Goal: Task Accomplishment & Management: Manage account settings

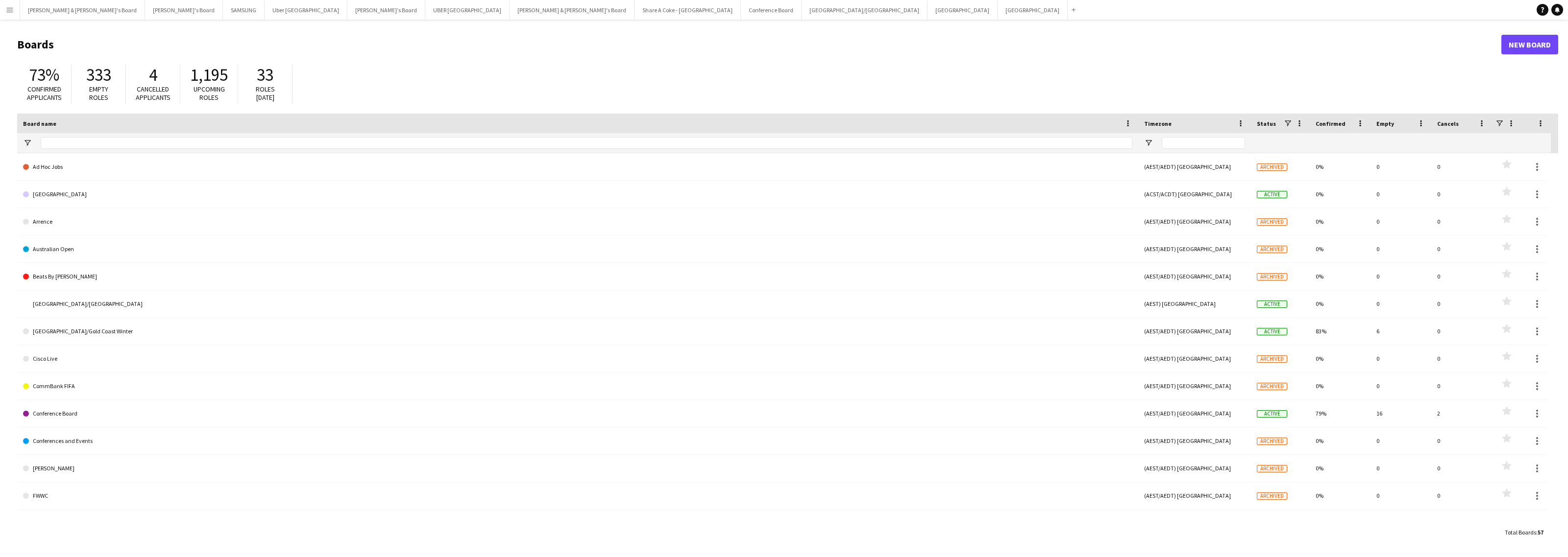
click at [3, 6] on button "Menu" at bounding box center [9, 9] width 20 height 20
click at [741, 11] on button "Conference Board Close" at bounding box center [771, 10] width 61 height 19
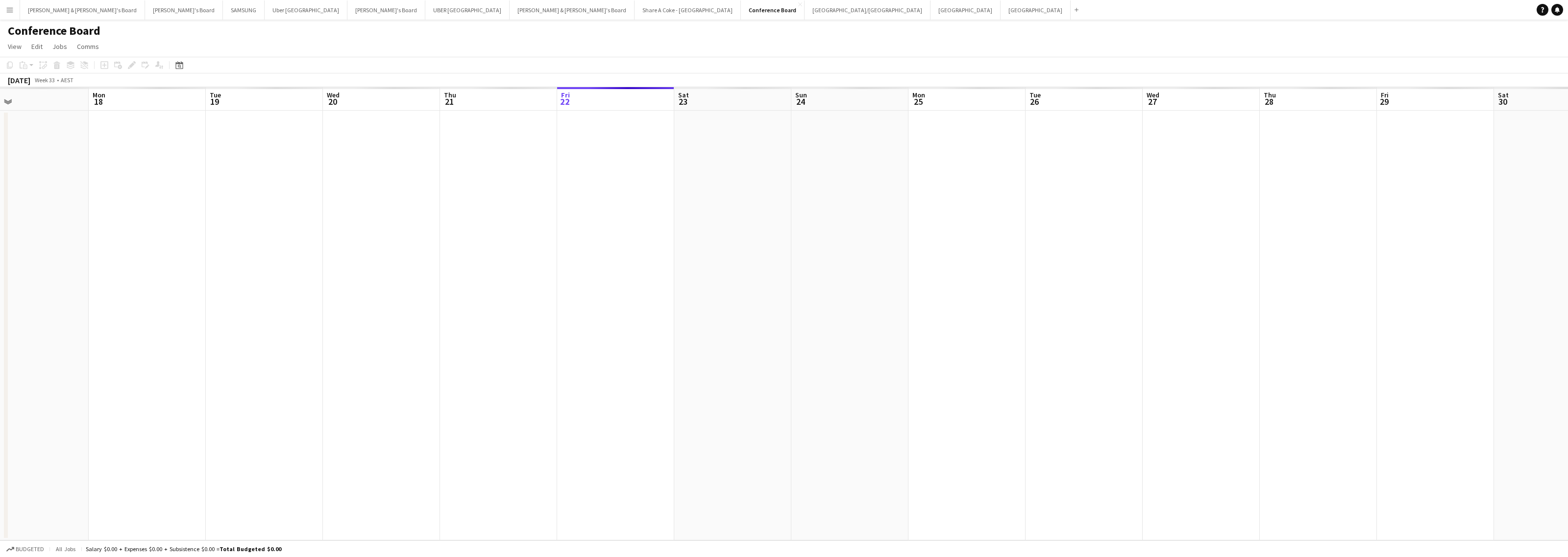
drag, startPoint x: 469, startPoint y: 242, endPoint x: 1357, endPoint y: 198, distance: 889.1
click at [1416, 191] on app-calendar-viewport "Fri 15 Sat 16 Sun 17 Mon 18 Tue 19 Wed 20 Thu 21 Fri 22 Sat 23 Sun 24 Mon 25 Tu…" at bounding box center [784, 313] width 1568 height 453
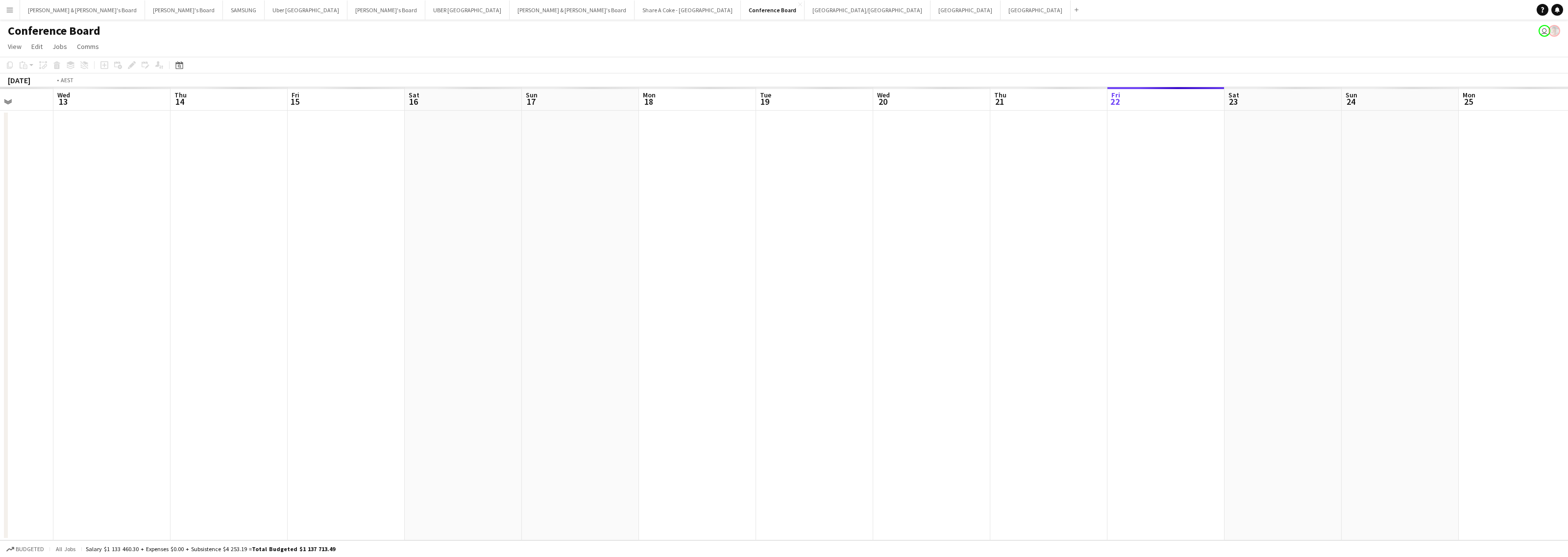
drag, startPoint x: 646, startPoint y: 293, endPoint x: 1328, endPoint y: 235, distance: 684.5
click at [1309, 238] on app-calendar-viewport "Sun 10 Mon 11 Tue 12 Wed 13 Thu 14 Fri 15 Sat 16 Sun 17 Mon 18 Tue 19 Wed 20 Th…" at bounding box center [784, 313] width 1568 height 453
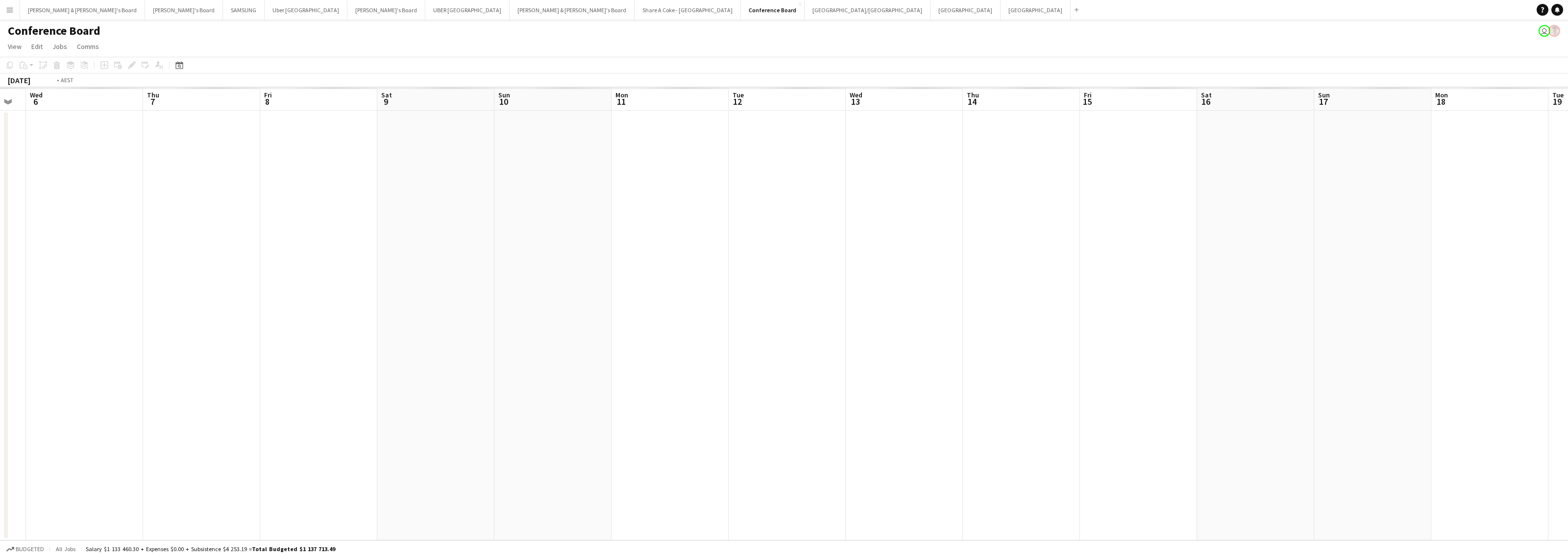
drag, startPoint x: 417, startPoint y: 356, endPoint x: 1203, endPoint y: 287, distance: 789.0
click at [1203, 287] on app-calendar-viewport "Mon 4 Tue 5 Wed 6 Thu 7 Fri 8 Sat 9 Sun 10 Mon 11 Tue 12 Wed 13 Thu 14 Fri 15 S…" at bounding box center [784, 313] width 1568 height 453
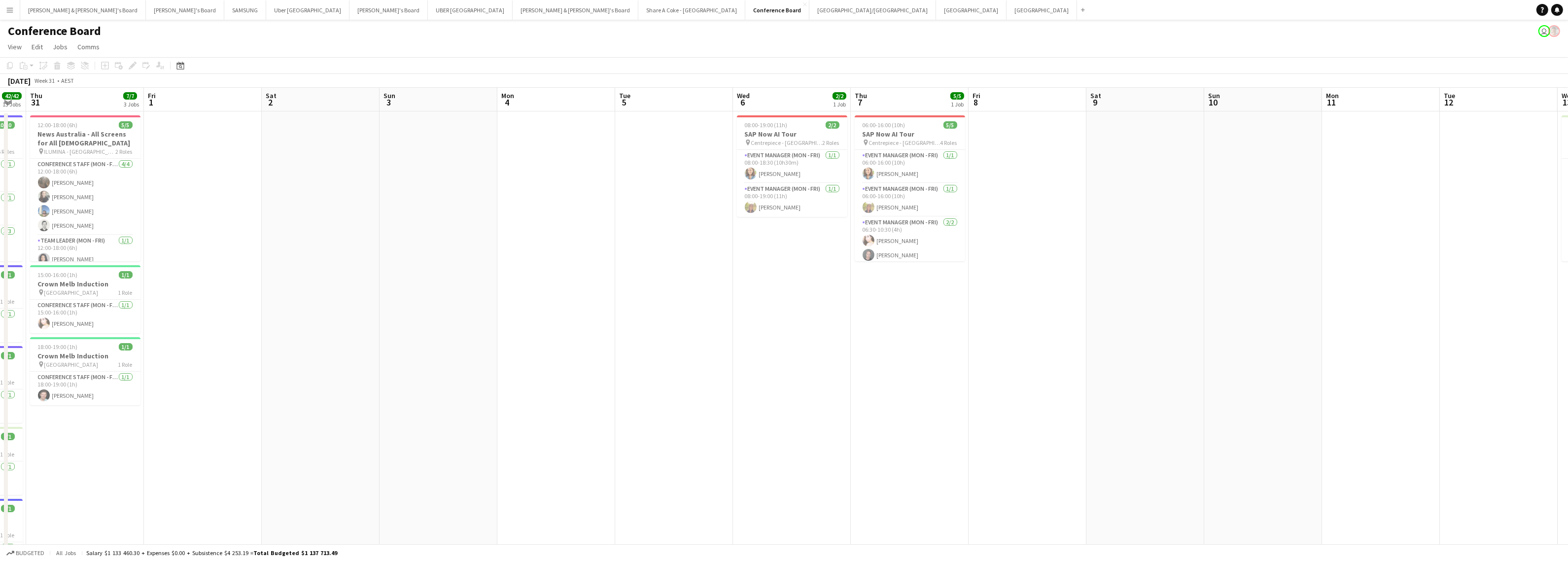
click at [8, 16] on button "Menu" at bounding box center [9, 9] width 20 height 20
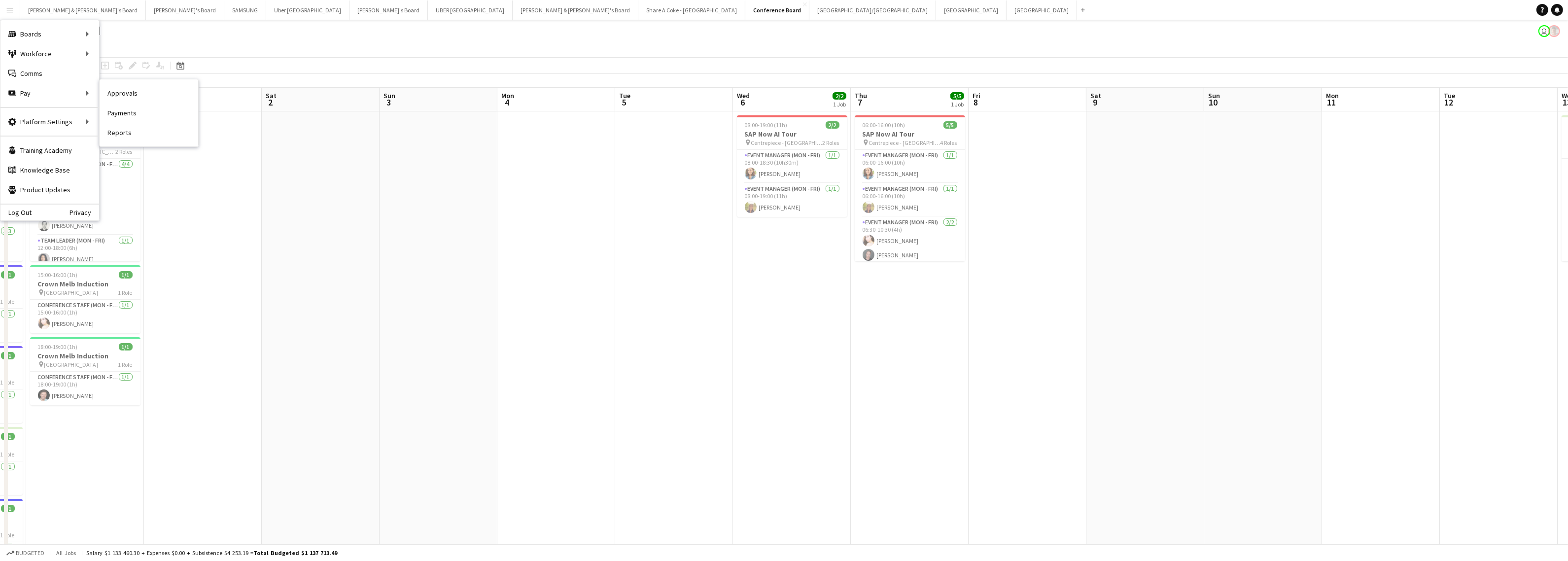
drag, startPoint x: 136, startPoint y: 111, endPoint x: 149, endPoint y: 114, distance: 13.3
click at [136, 111] on link "Payments" at bounding box center [149, 113] width 98 height 20
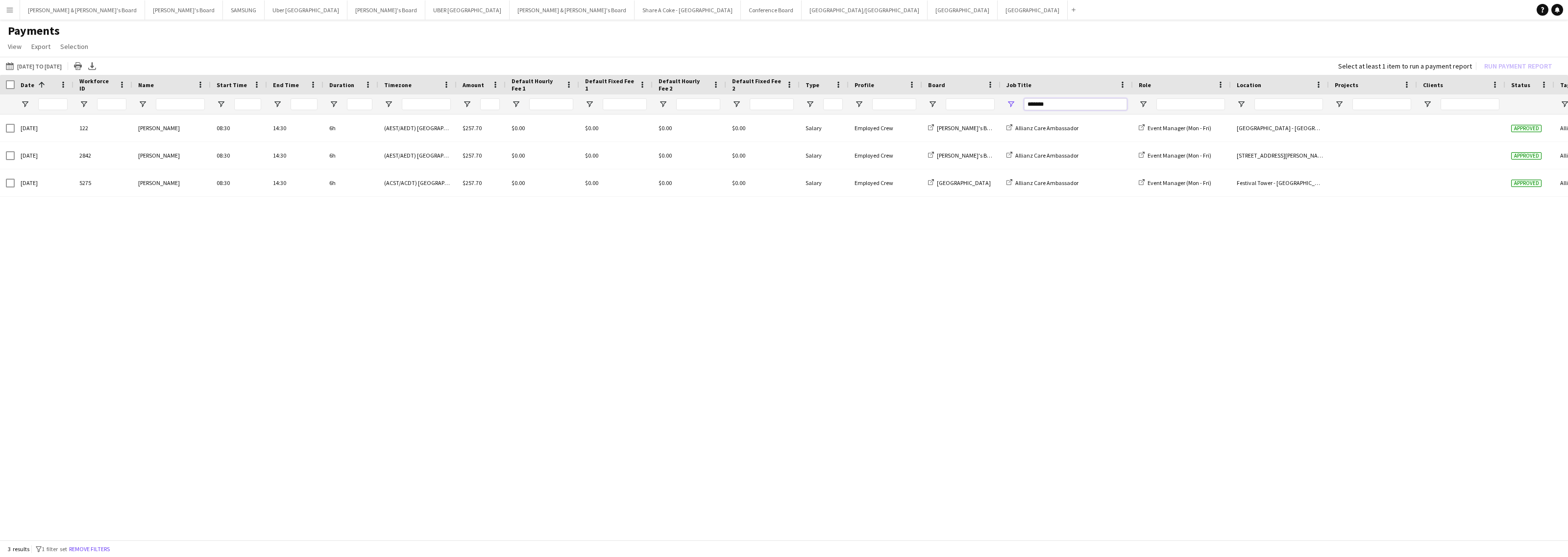
drag, startPoint x: 1070, startPoint y: 104, endPoint x: 967, endPoint y: 113, distance: 103.4
click at [967, 113] on div at bounding box center [836, 104] width 1672 height 20
drag, startPoint x: 1046, startPoint y: 103, endPoint x: 966, endPoint y: 101, distance: 80.0
click at [966, 101] on div "****" at bounding box center [836, 104] width 1672 height 20
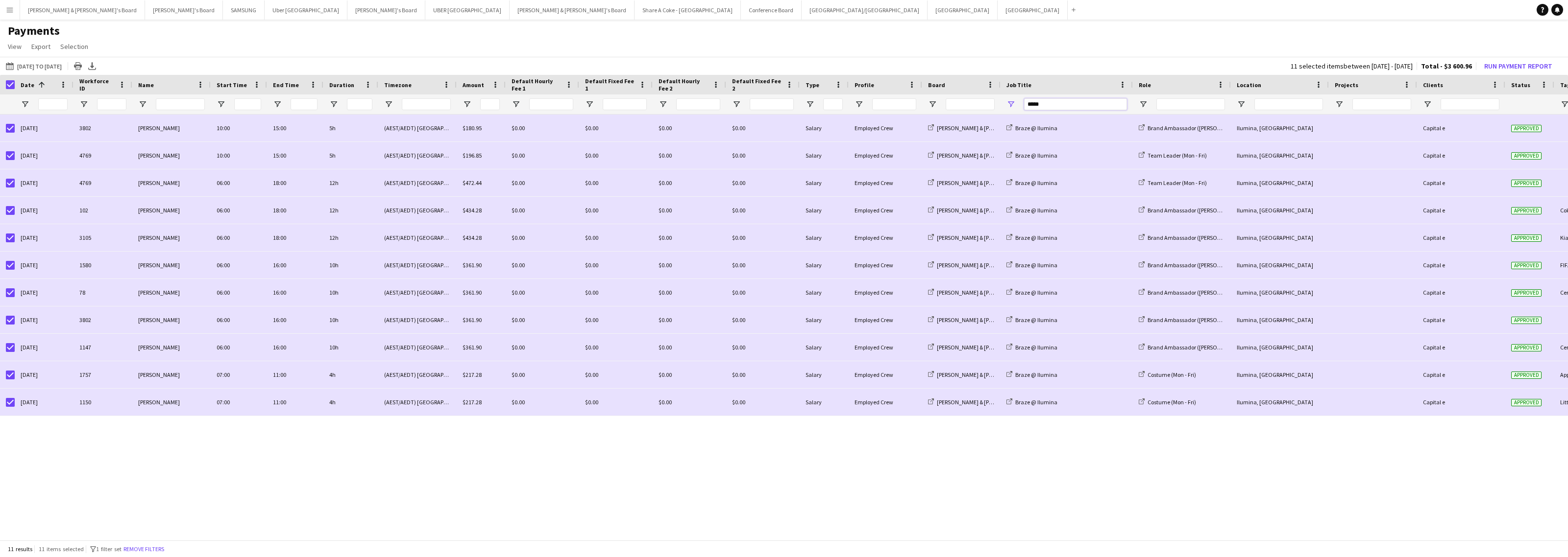
click at [1049, 106] on input "*****" at bounding box center [1075, 104] width 103 height 11
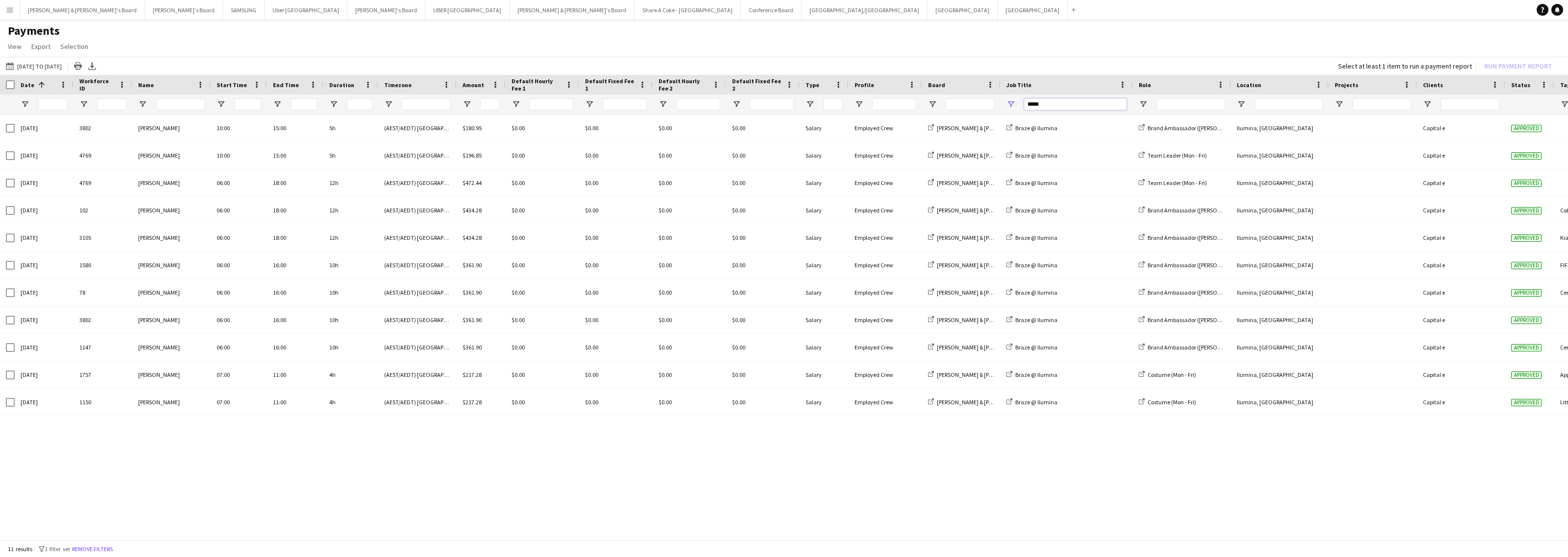
drag, startPoint x: 1051, startPoint y: 103, endPoint x: 977, endPoint y: 108, distance: 74.2
click at [977, 108] on div at bounding box center [836, 104] width 1672 height 20
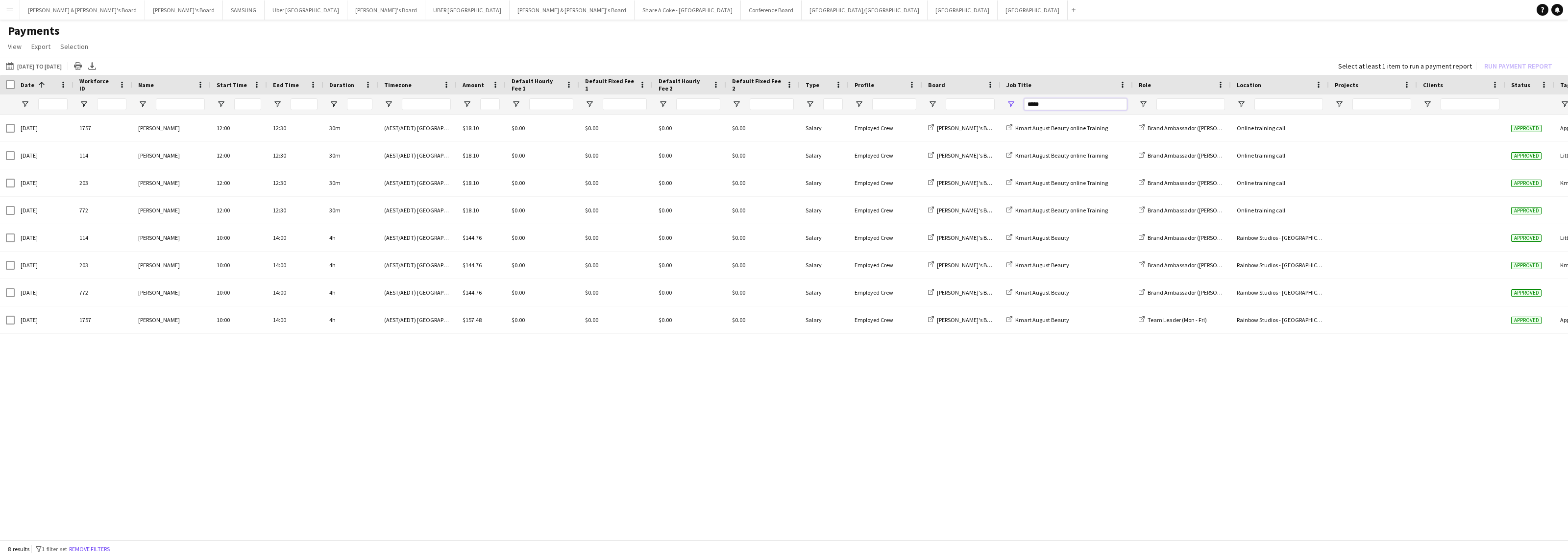
drag, startPoint x: 1062, startPoint y: 104, endPoint x: 983, endPoint y: 108, distance: 79.1
click at [983, 108] on div at bounding box center [836, 104] width 1672 height 20
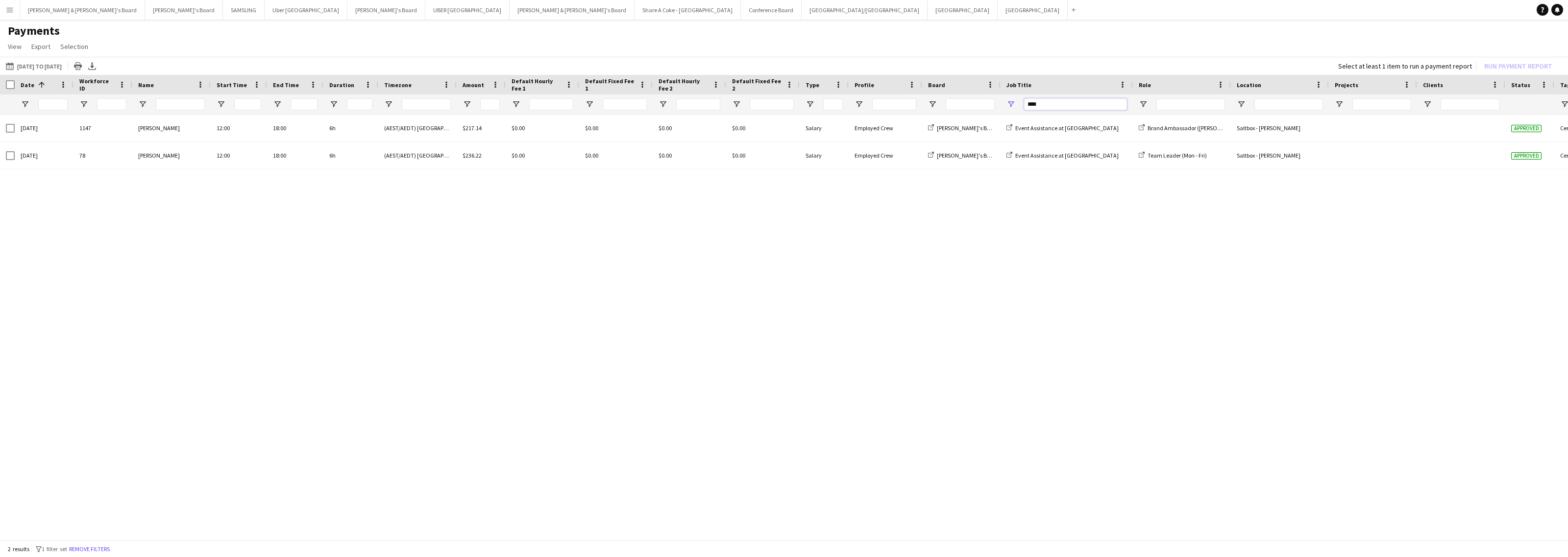
type input "****"
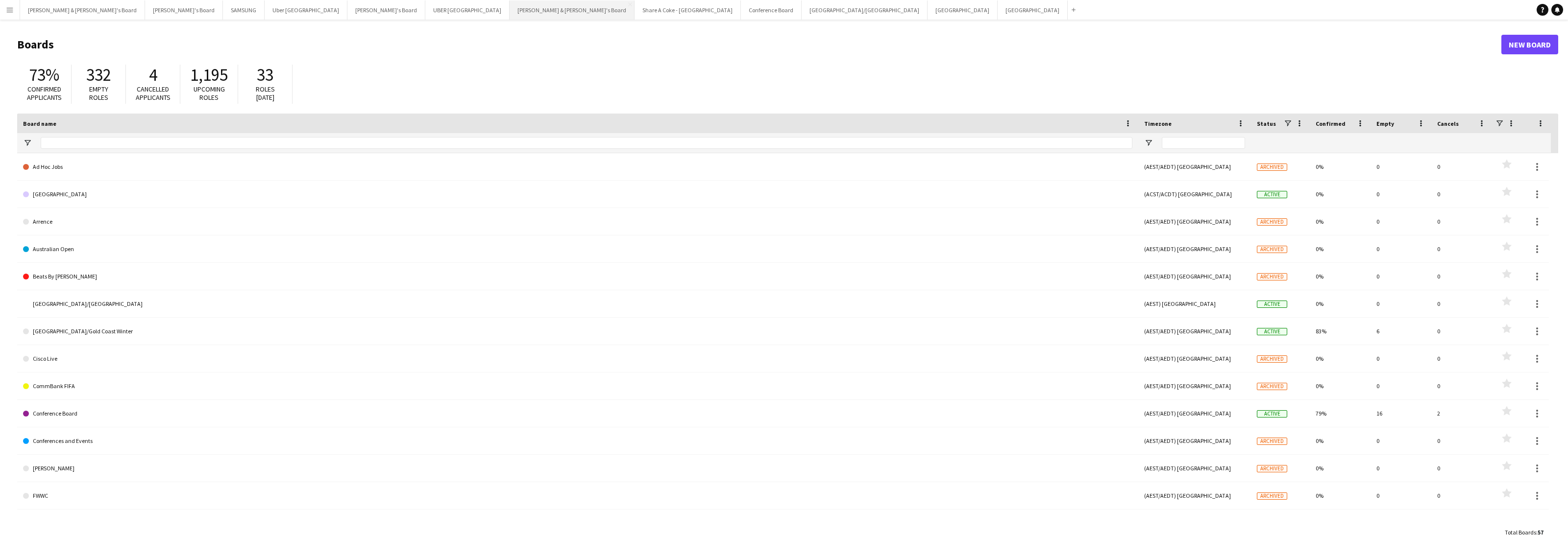
click at [510, 8] on button "James & Arrence's Board Close" at bounding box center [572, 10] width 125 height 19
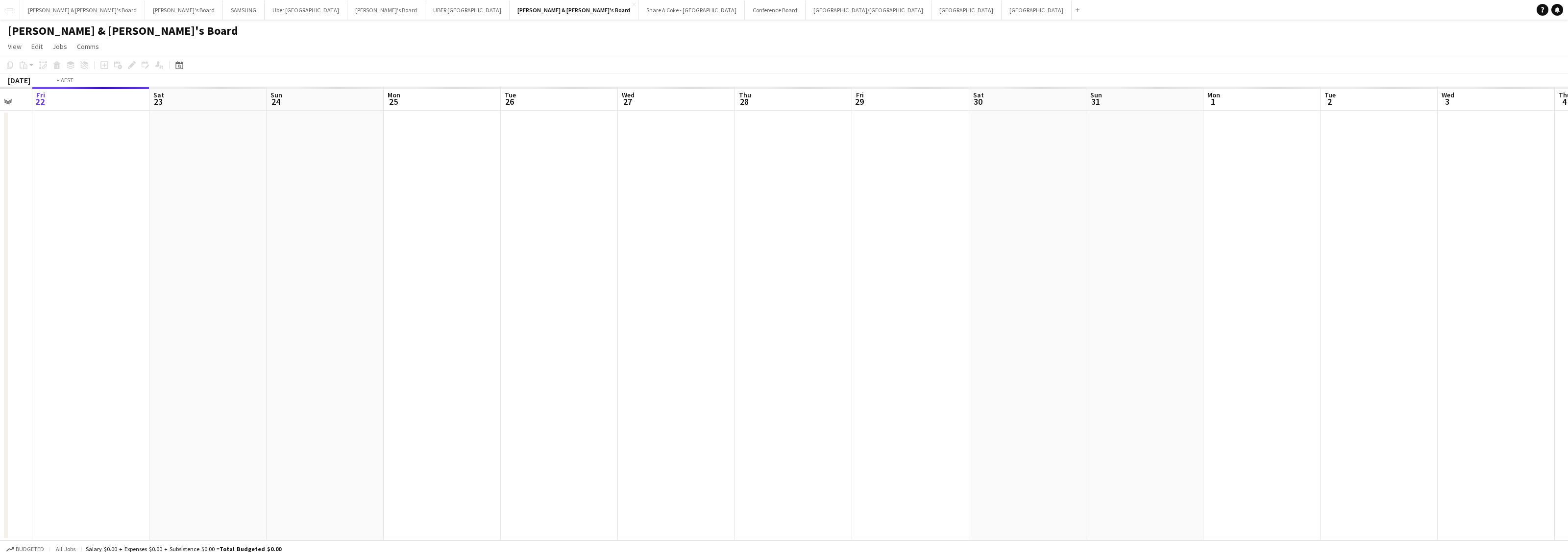
click at [1149, 227] on app-calendar-viewport "Tue 19 Wed 20 Thu 21 Fri 22 Sat 23 Sun 24 Mon 25 Tue 26 Wed 27 Thu 28 Fri 29 Sa…" at bounding box center [784, 313] width 1568 height 453
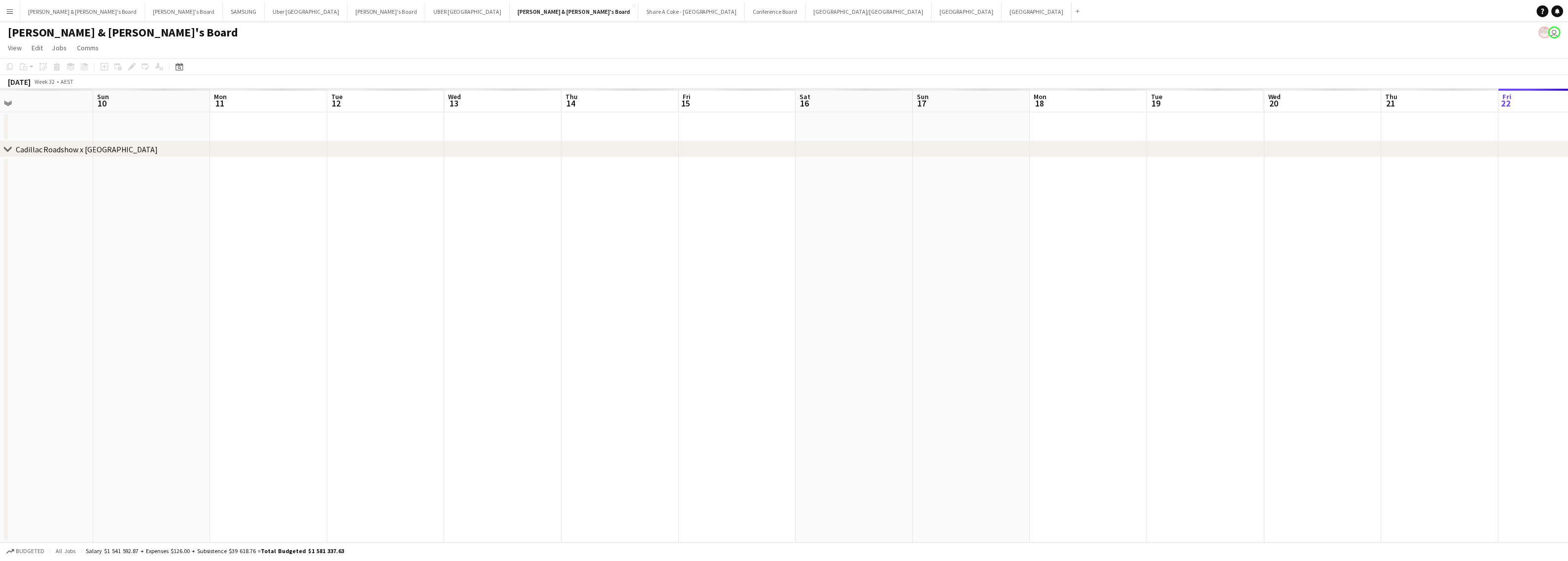
scroll to position [0, 226]
drag, startPoint x: 397, startPoint y: 381, endPoint x: 1105, endPoint y: 287, distance: 714.2
click at [1105, 287] on app-calendar-viewport "Thu 7 Fri 8 Sat 9 Sun 10 Mon 11 Tue 12 Wed 13 Thu 14 Fri 15 Sat 16 Sun 17 Mon 1…" at bounding box center [789, 315] width 1577 height 457
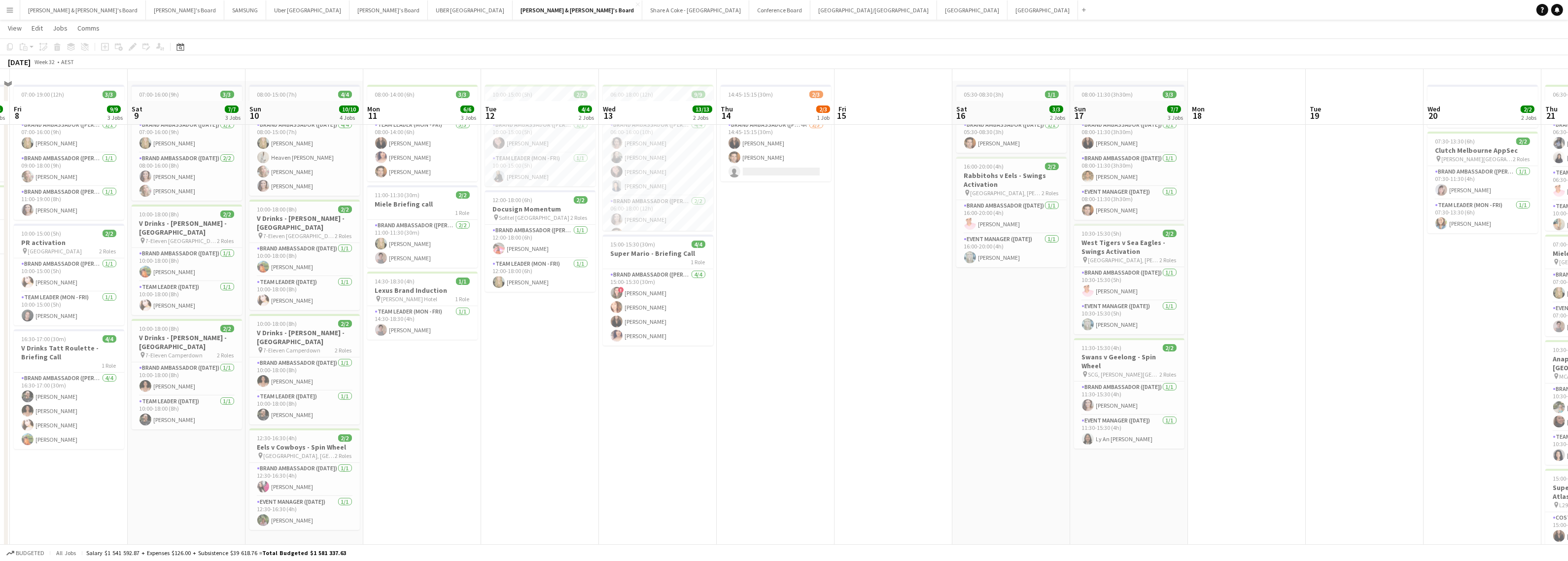
scroll to position [0, 0]
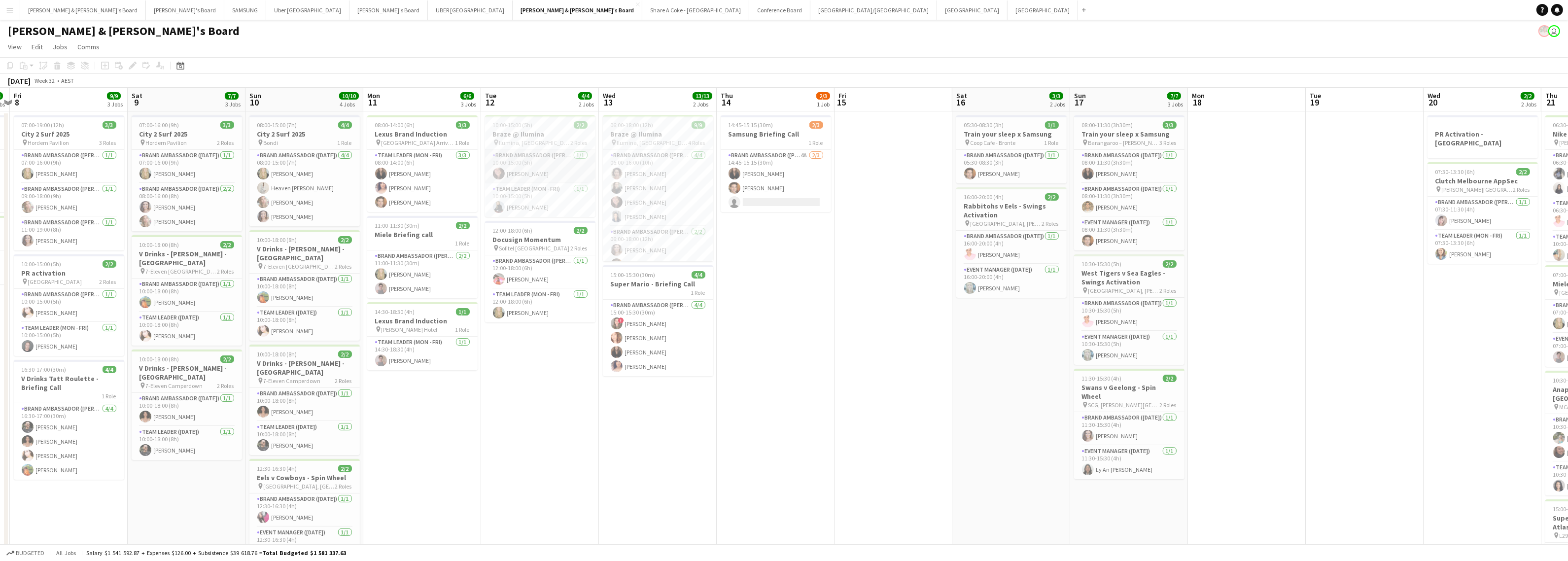
click at [528, 154] on app-card-role "Brand Ambassador (Mon - Fri) 1/1 10:00-15:00 (5h) Adele Young" at bounding box center [540, 166] width 111 height 33
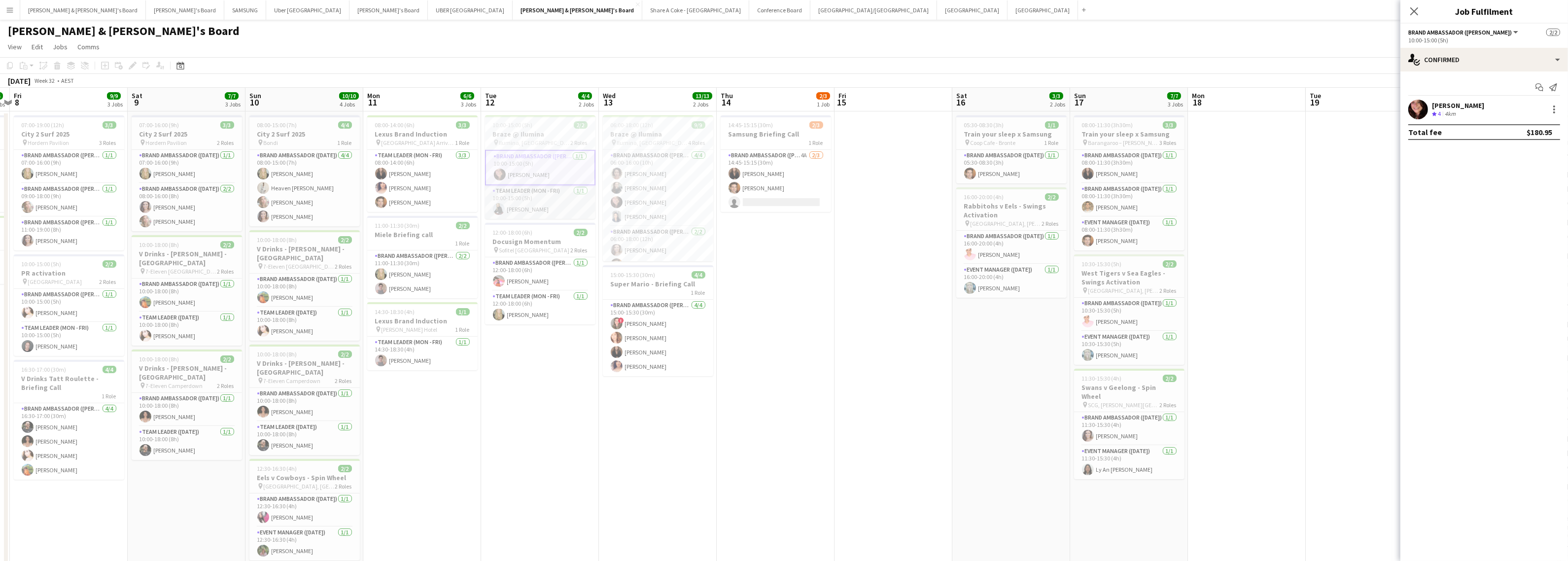
click at [528, 203] on app-card-role "Team Leader (Mon - Fri) 1/1 10:00-15:00 (5h) Steffania Uttaro" at bounding box center [540, 201] width 111 height 33
click at [543, 136] on h3 "Braze @ Ilumina" at bounding box center [540, 134] width 111 height 9
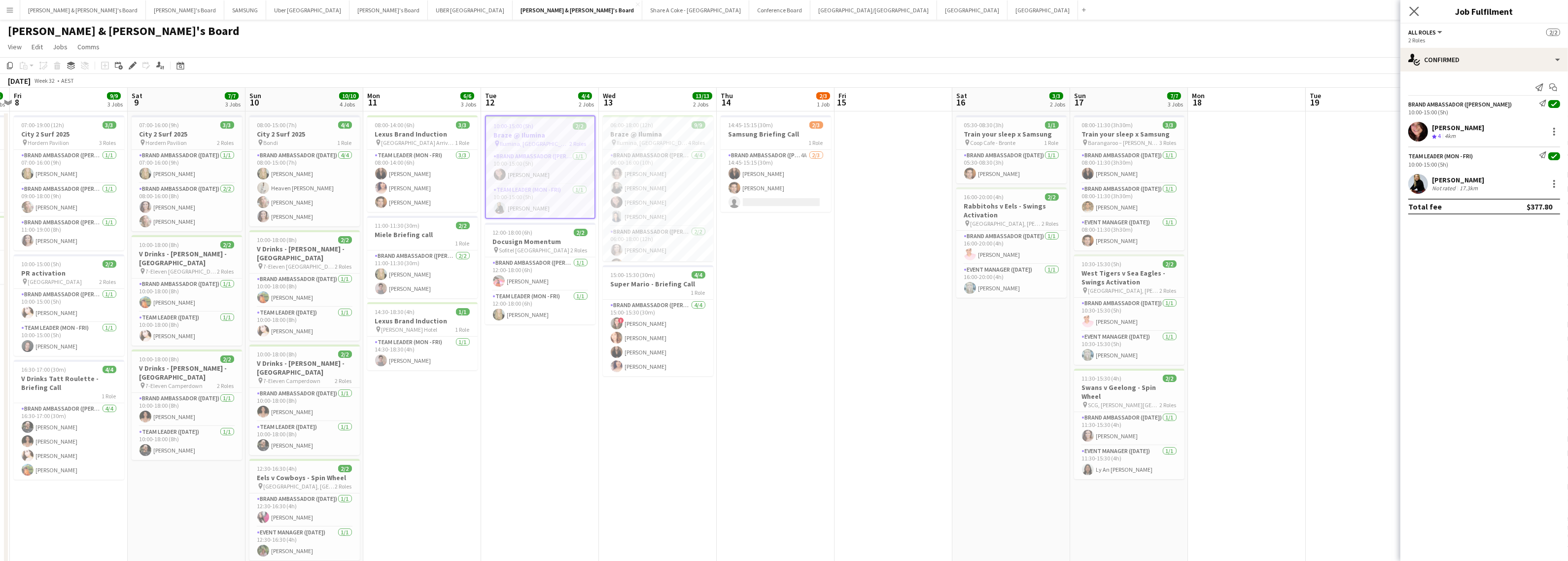
click at [1416, 5] on app-icon "Close pop-in" at bounding box center [1414, 12] width 14 height 14
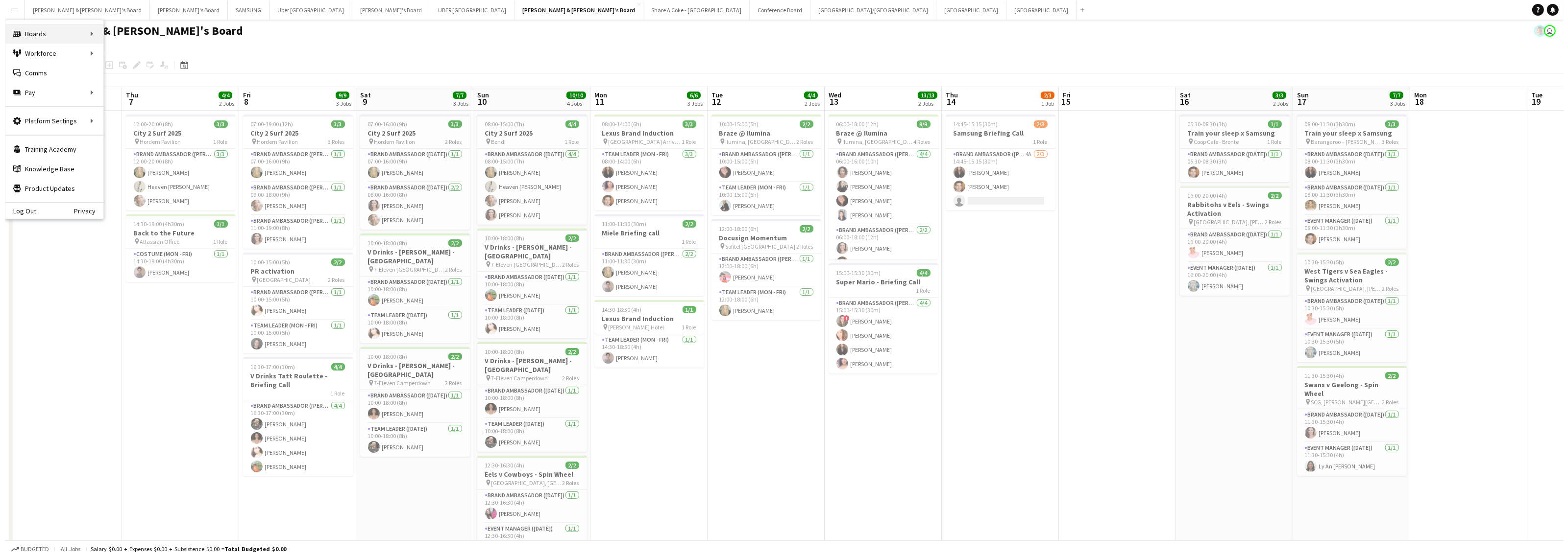
scroll to position [0, 224]
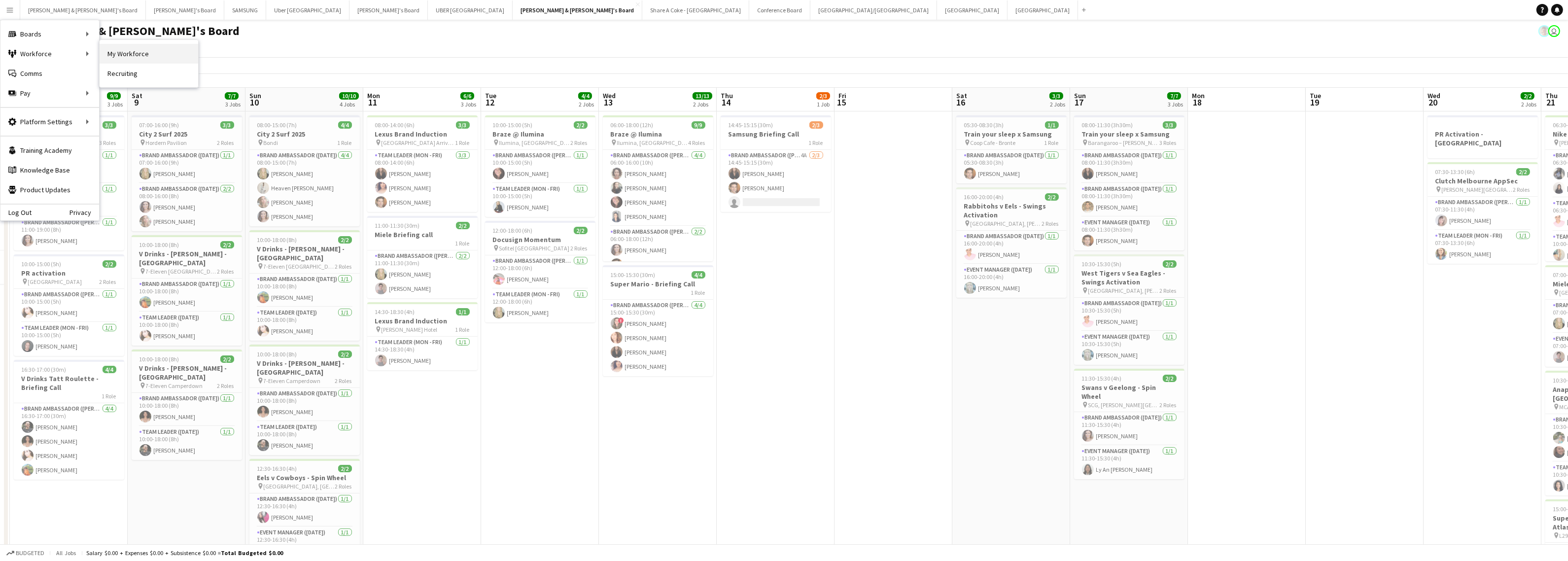
click at [115, 55] on link "My Workforce" at bounding box center [149, 54] width 98 height 20
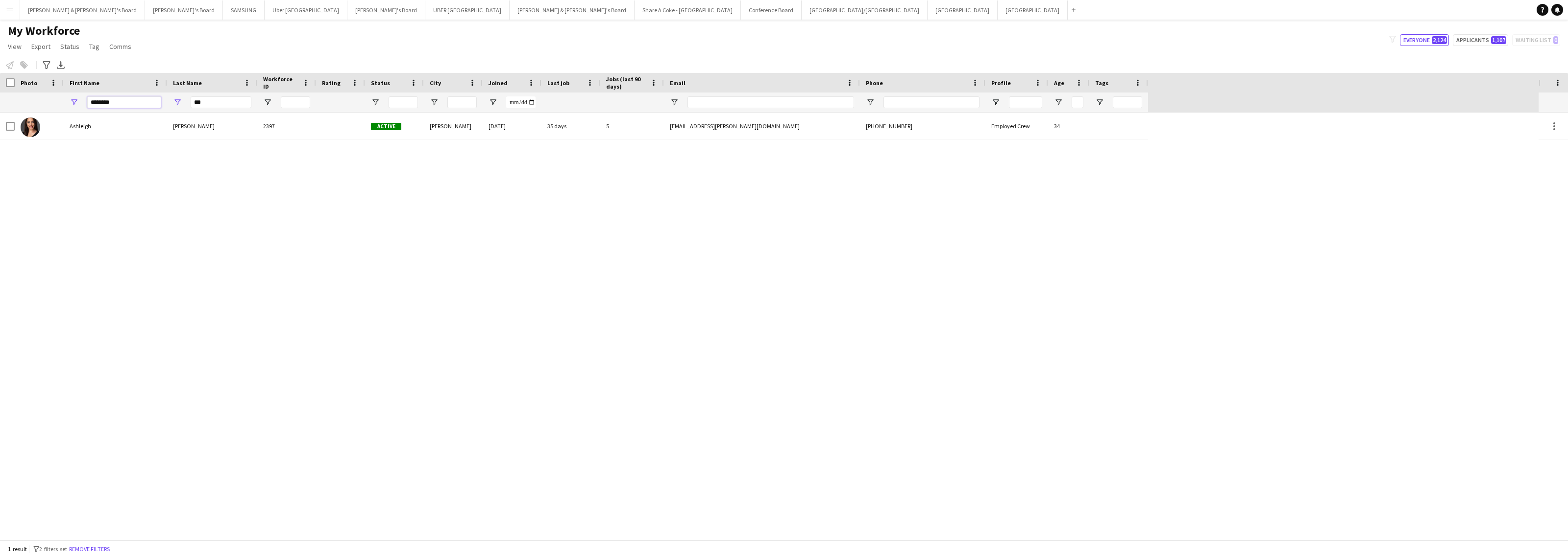
drag, startPoint x: 156, startPoint y: 102, endPoint x: 61, endPoint y: 106, distance: 95.1
click at [61, 106] on div "******** ***" at bounding box center [574, 102] width 1148 height 20
type input "*****"
drag, startPoint x: 248, startPoint y: 100, endPoint x: 129, endPoint y: 103, distance: 119.0
click at [129, 103] on div "***** ***" at bounding box center [574, 102] width 1148 height 20
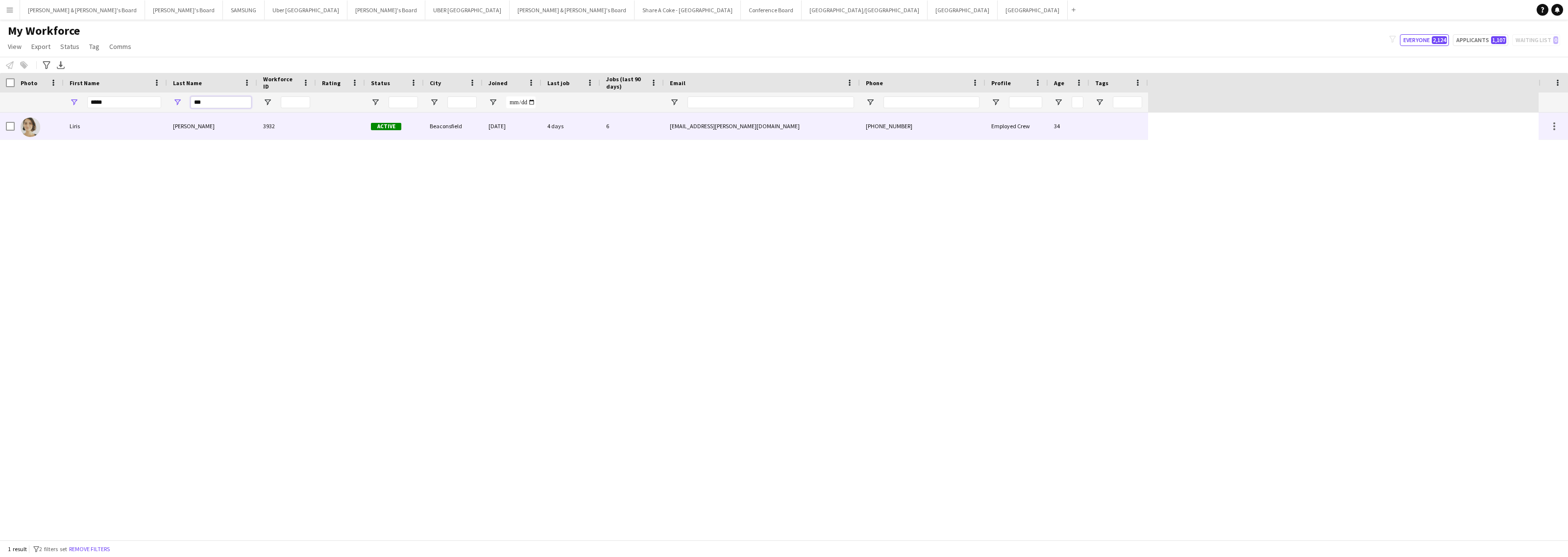
type input "***"
click at [114, 127] on div "Liris" at bounding box center [115, 126] width 103 height 27
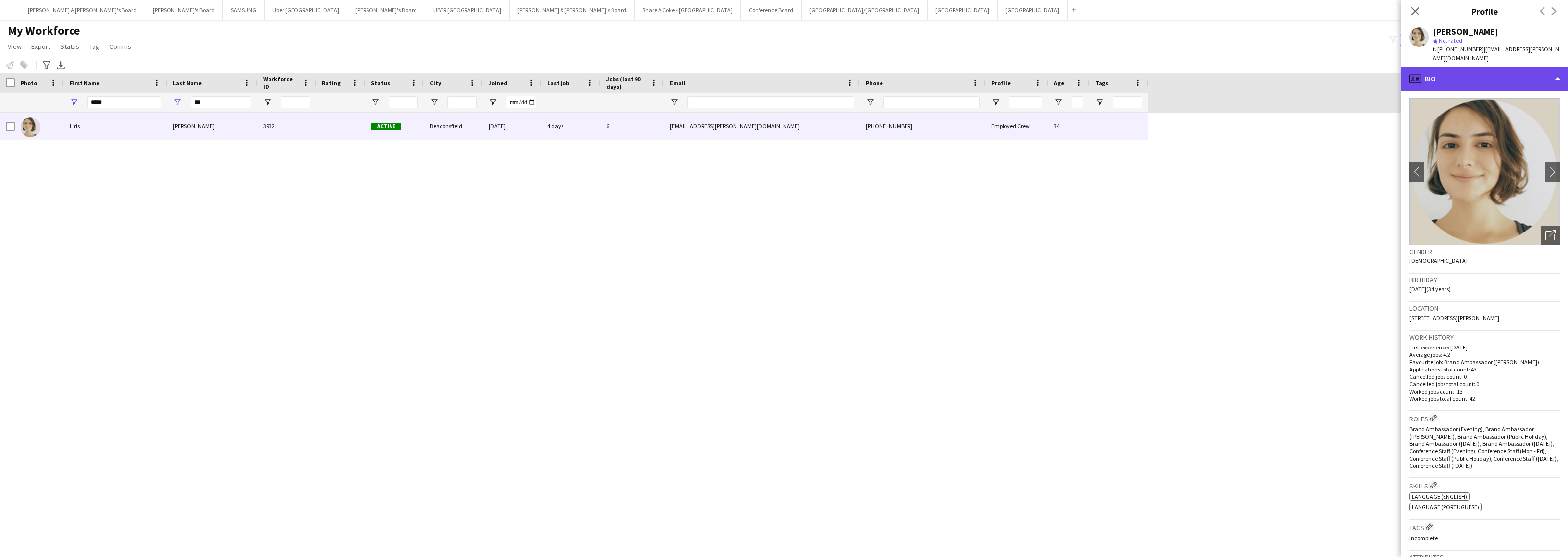
click at [1527, 69] on div "profile Bio" at bounding box center [1484, 79] width 167 height 24
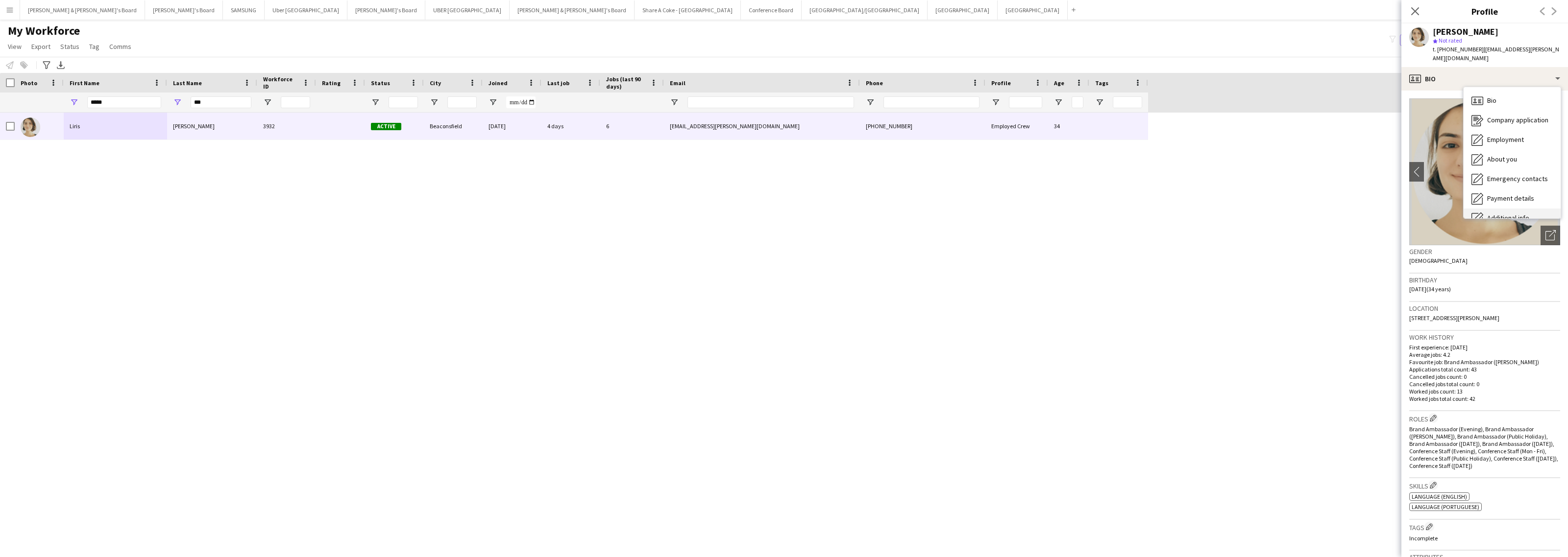
click at [1517, 214] on span "Additional info" at bounding box center [1508, 218] width 42 height 9
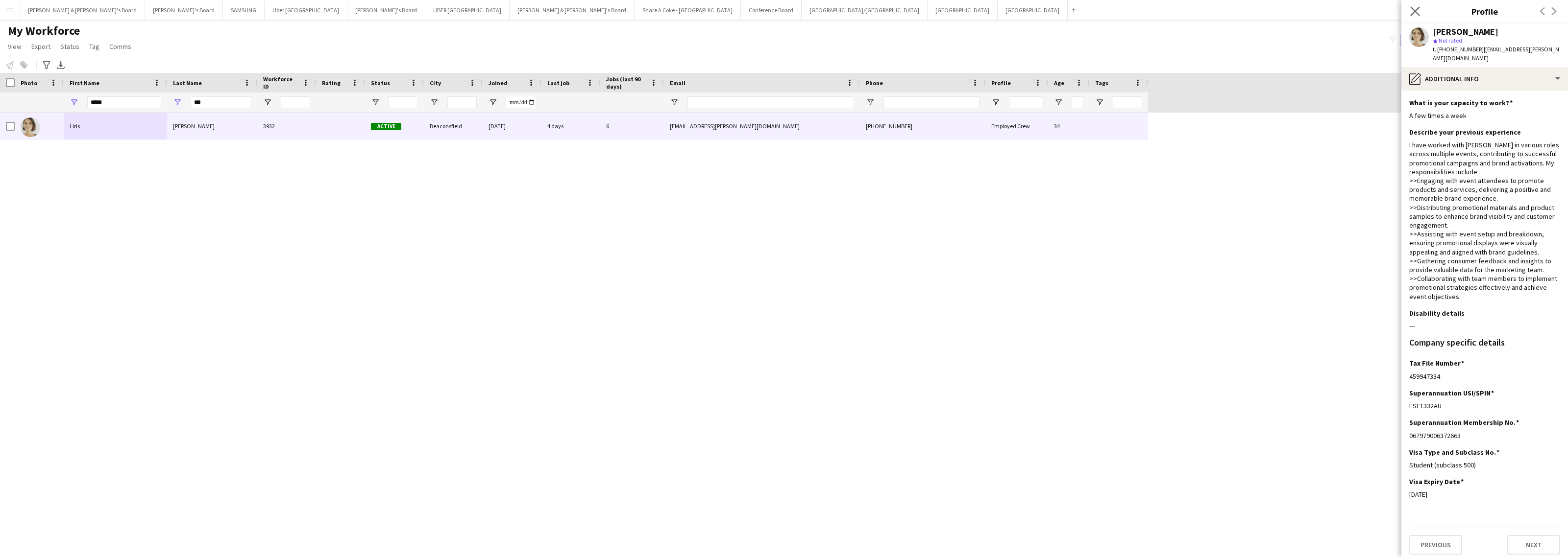
click at [1420, 10] on app-icon "Close pop-in" at bounding box center [1415, 11] width 14 height 14
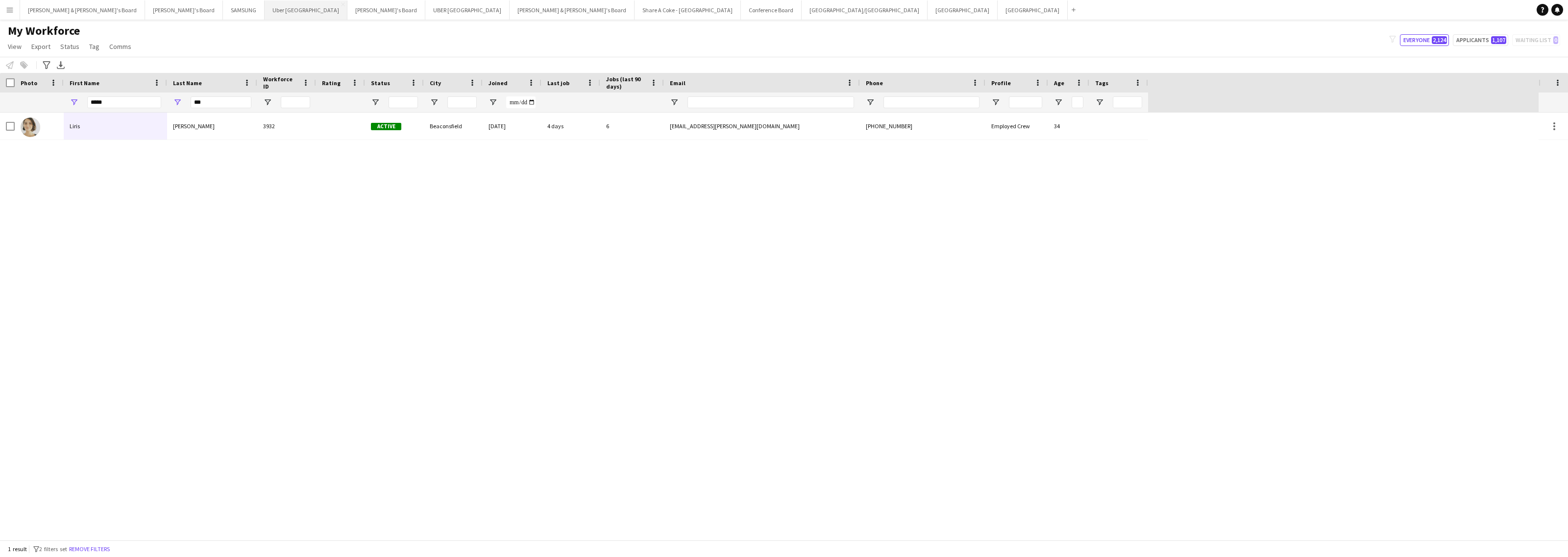
click at [264, 10] on button "Uber Sydney Close" at bounding box center [305, 10] width 83 height 19
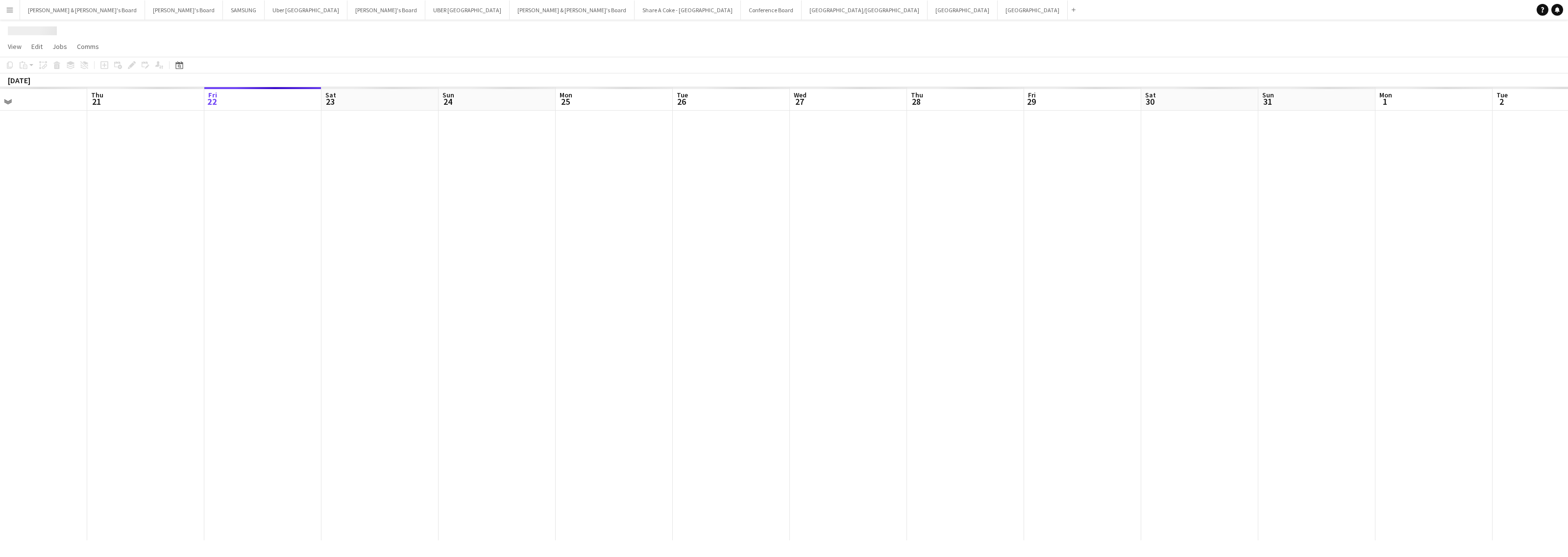
drag, startPoint x: 173, startPoint y: 238, endPoint x: 1238, endPoint y: 170, distance: 1067.2
click at [1240, 169] on app-calendar-viewport "Mon 18 Tue 19 Wed 20 Thu 21 Fri 22 Sat 23 Sun 24 Mon 25 Tue 26 Wed 27 Thu 28 Fr…" at bounding box center [784, 313] width 1568 height 453
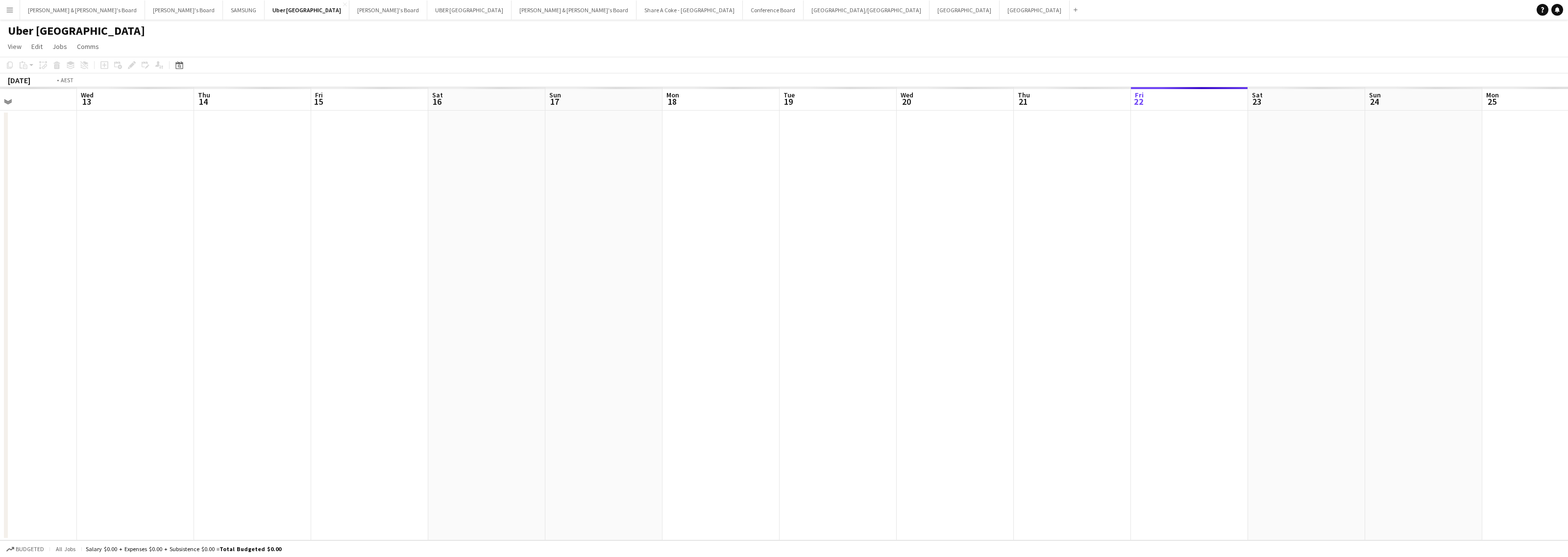
click at [1128, 205] on app-calendar-viewport "Sun 10 Mon 11 Tue 12 Wed 13 Thu 14 Fri 15 Sat 16 Sun 17 Mon 18 Tue 19 Wed 20 Th…" at bounding box center [784, 313] width 1568 height 453
drag, startPoint x: 441, startPoint y: 309, endPoint x: 1048, endPoint y: 280, distance: 607.7
click at [1048, 280] on app-calendar-viewport "Mon 4 Tue 5 Wed 6 Thu 7 Fri 8 Sat 9 Sun 10 Mon 11 Tue 12 Wed 13 Thu 14 Fri 15 S…" at bounding box center [784, 313] width 1568 height 453
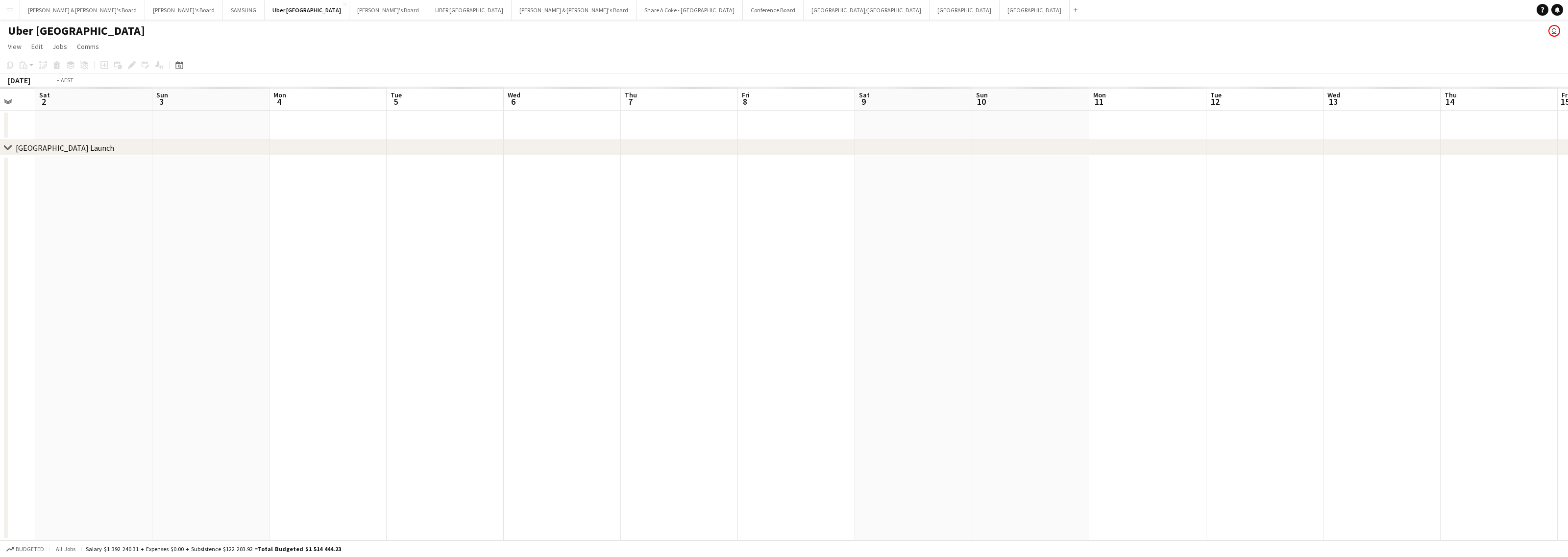
drag, startPoint x: 383, startPoint y: 399, endPoint x: 1165, endPoint y: 264, distance: 793.6
click at [1165, 264] on app-calendar-viewport "Wed 30 Thu 31 Fri 1 Sat 2 Sun 3 Mon 4 Tue 5 Wed 6 Thu 7 Fri 8 Sat 9 Sun 10 Mon …" at bounding box center [784, 313] width 1568 height 453
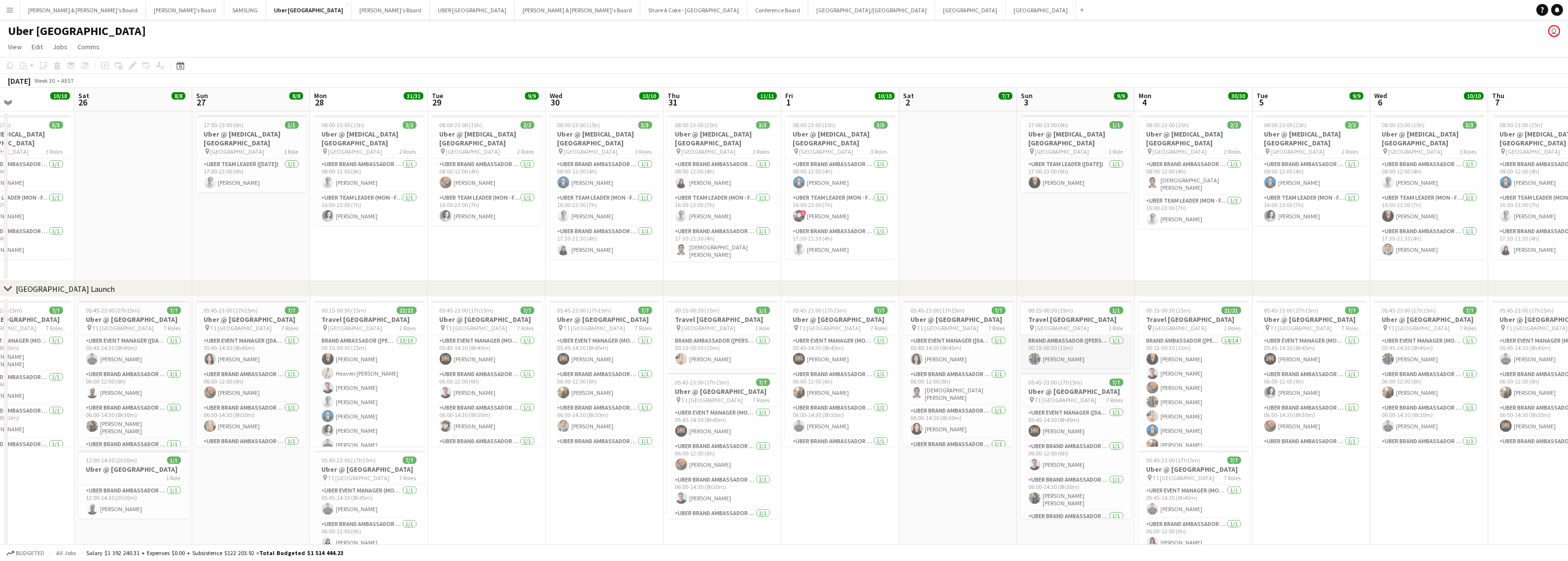
click at [1081, 355] on app-card-role "Brand Ambassador (Mon - Fri) 1/1 00:15-00:30 (15m) kimberley Farrugia" at bounding box center [1076, 351] width 111 height 33
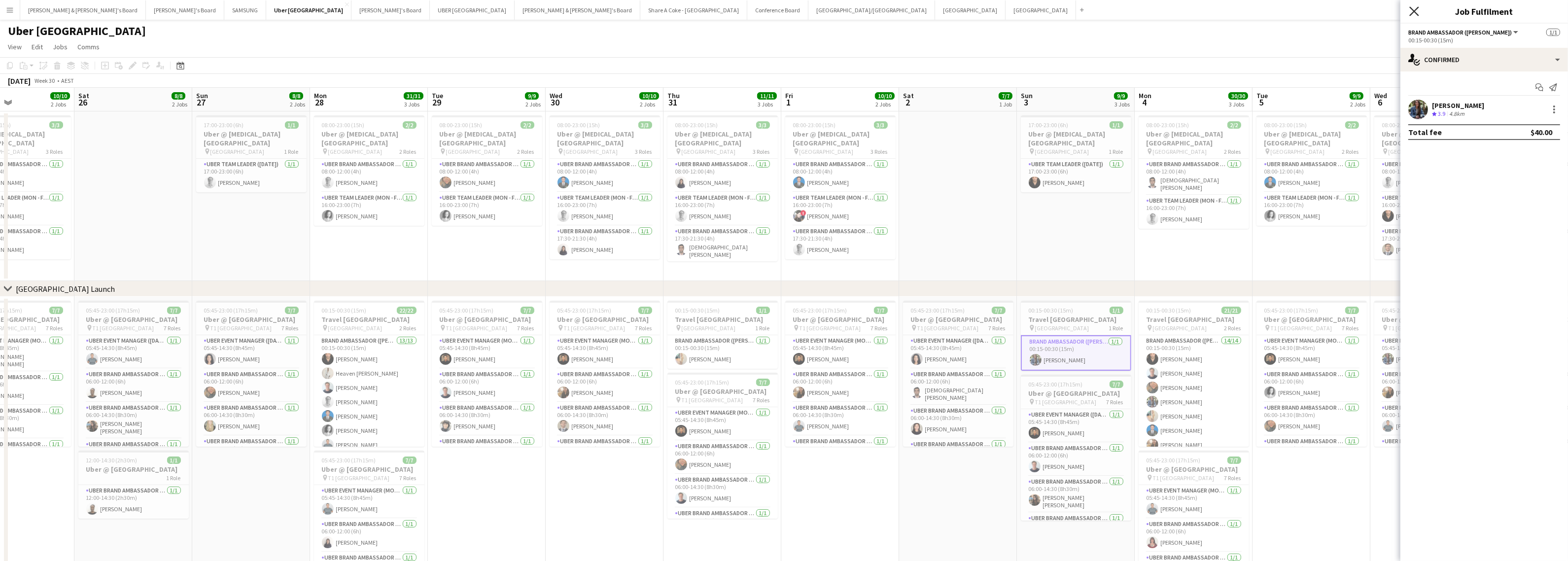
click at [1417, 11] on icon "Close pop-in" at bounding box center [1414, 11] width 9 height 9
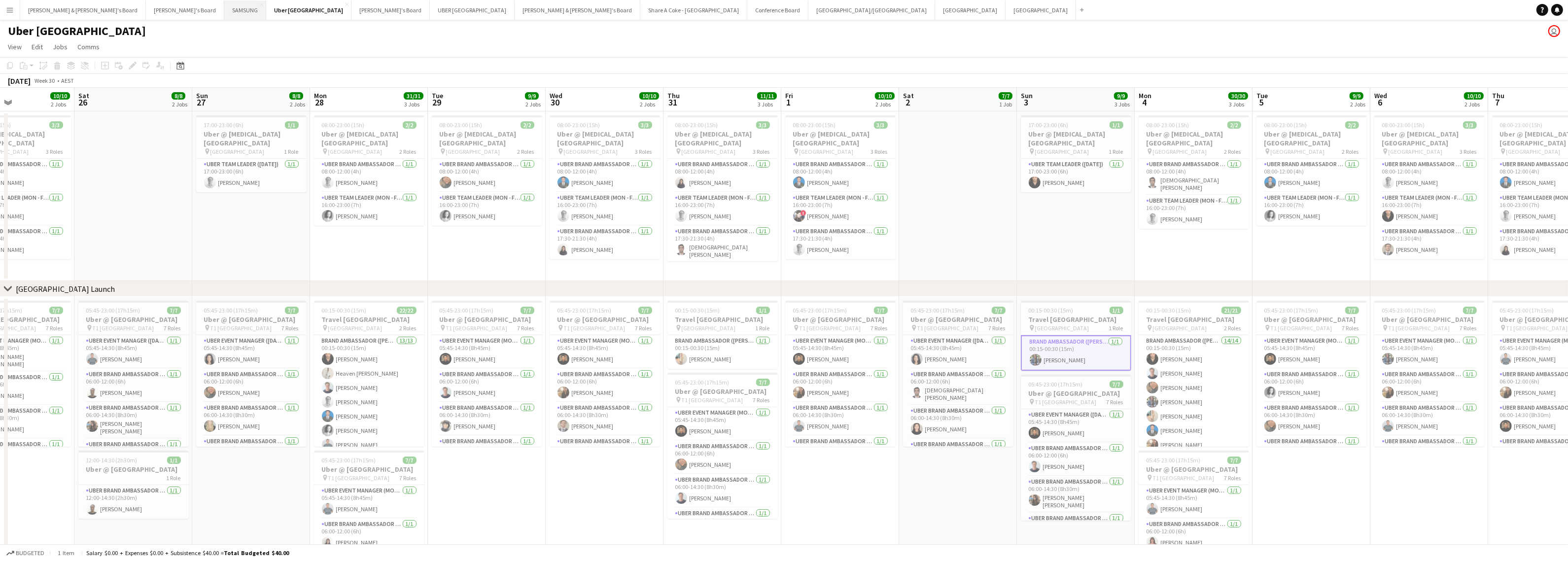
click at [224, 9] on button "SAMSUNG Close" at bounding box center [246, 10] width 42 height 19
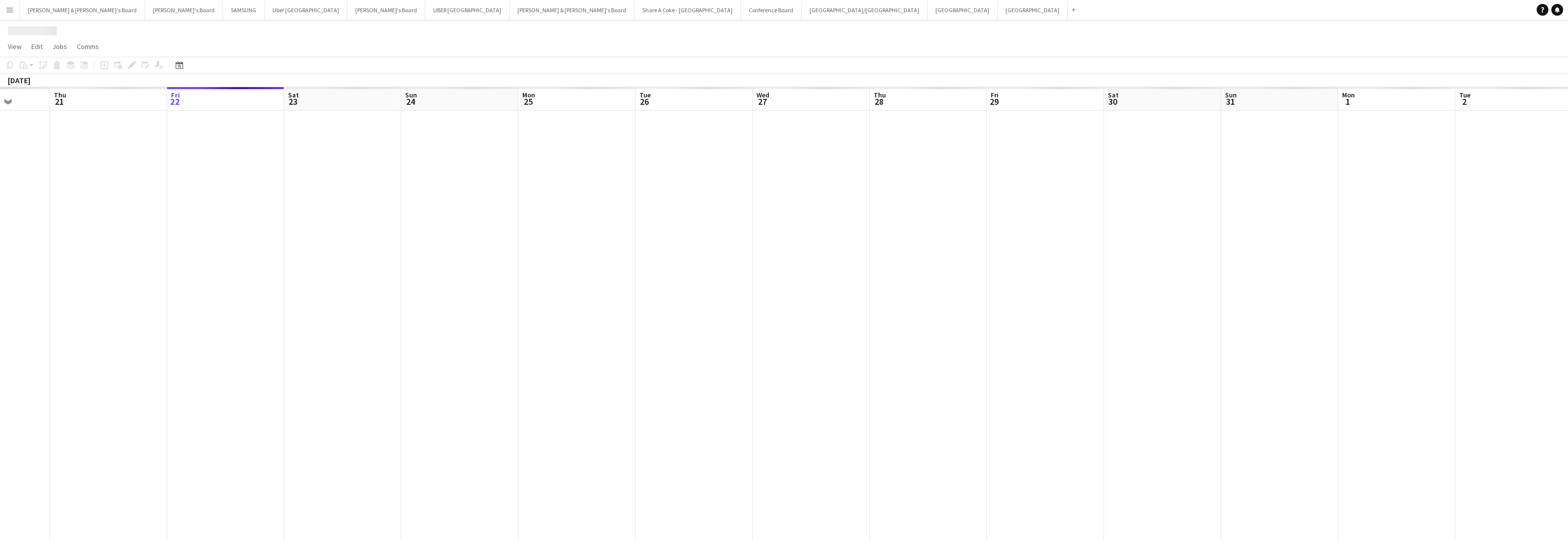
drag, startPoint x: 279, startPoint y: 322, endPoint x: 1133, endPoint y: 344, distance: 854.3
click at [1167, 329] on app-calendar-viewport "Tue 19 Wed 20 Thu 21 Fri 22 Sat 23 Sun 24 Mon 25 Tue 26 Wed 27 Thu 28 Fri 29 Sa…" at bounding box center [784, 313] width 1568 height 453
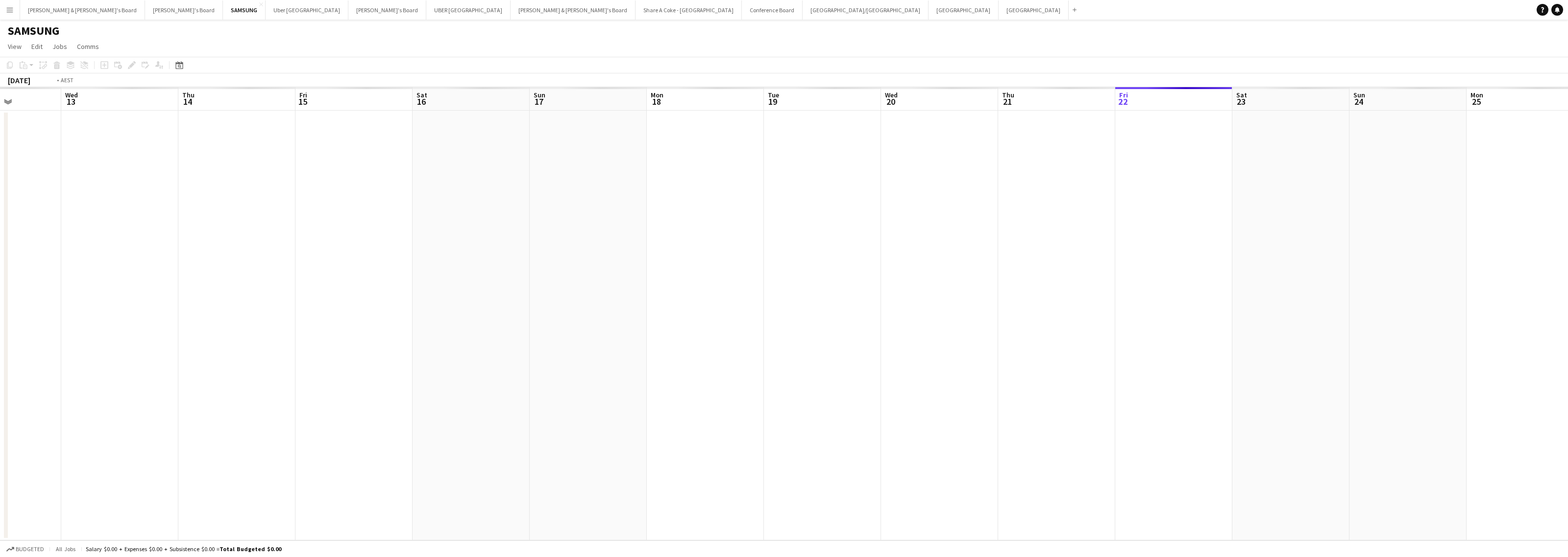
click at [1087, 364] on app-calendar-viewport "Sun 10 Mon 11 Tue 12 Wed 13 Thu 14 Fri 15 Sat 16 Sun 17 Mon 18 Tue 19 Wed 20 Th…" at bounding box center [784, 313] width 1568 height 453
drag, startPoint x: 458, startPoint y: 413, endPoint x: 984, endPoint y: 337, distance: 531.5
click at [969, 339] on app-calendar-viewport "Wed 6 Thu 7 Fri 8 Sat 9 Sun 10 Mon 11 Tue 12 Wed 13 Thu 14 Fri 15 Sat 16 Sun 17…" at bounding box center [784, 313] width 1568 height 453
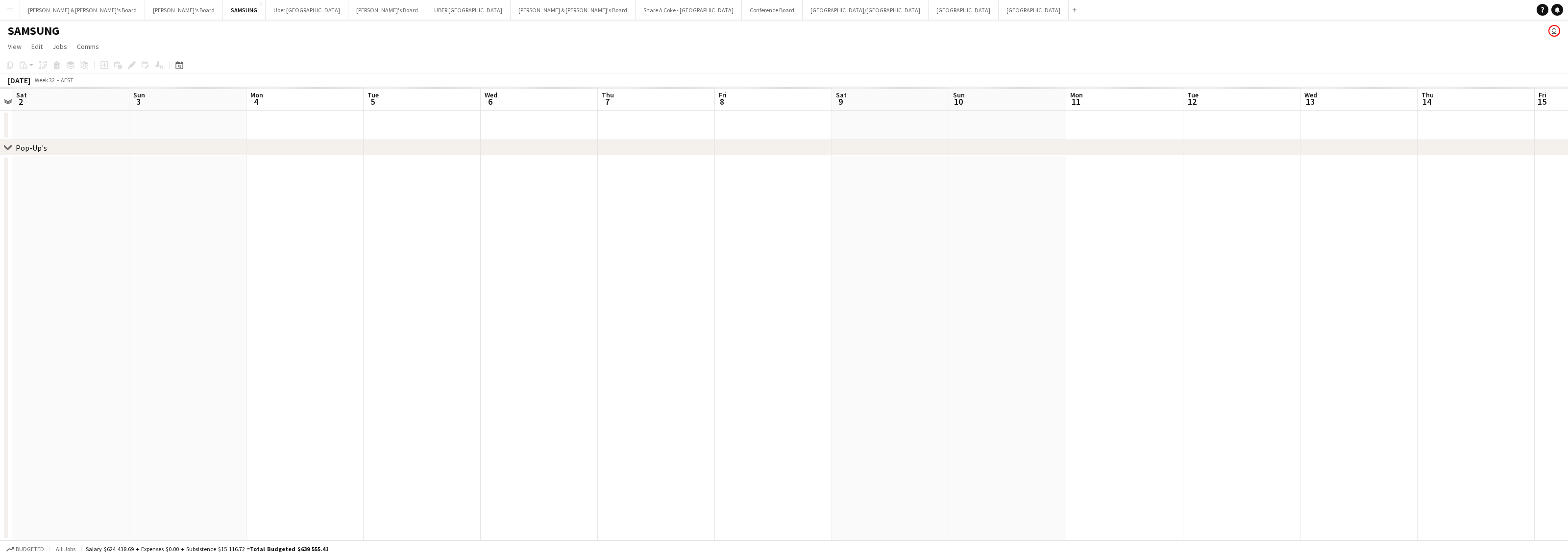
click at [946, 339] on app-calendar-viewport "Thu 31 Fri 1 Sat 2 Sun 3 Mon 4 Tue 5 Wed 6 Thu 7 Fri 8 Sat 9 Sun 10 Mon 11 Tue …" at bounding box center [784, 313] width 1568 height 453
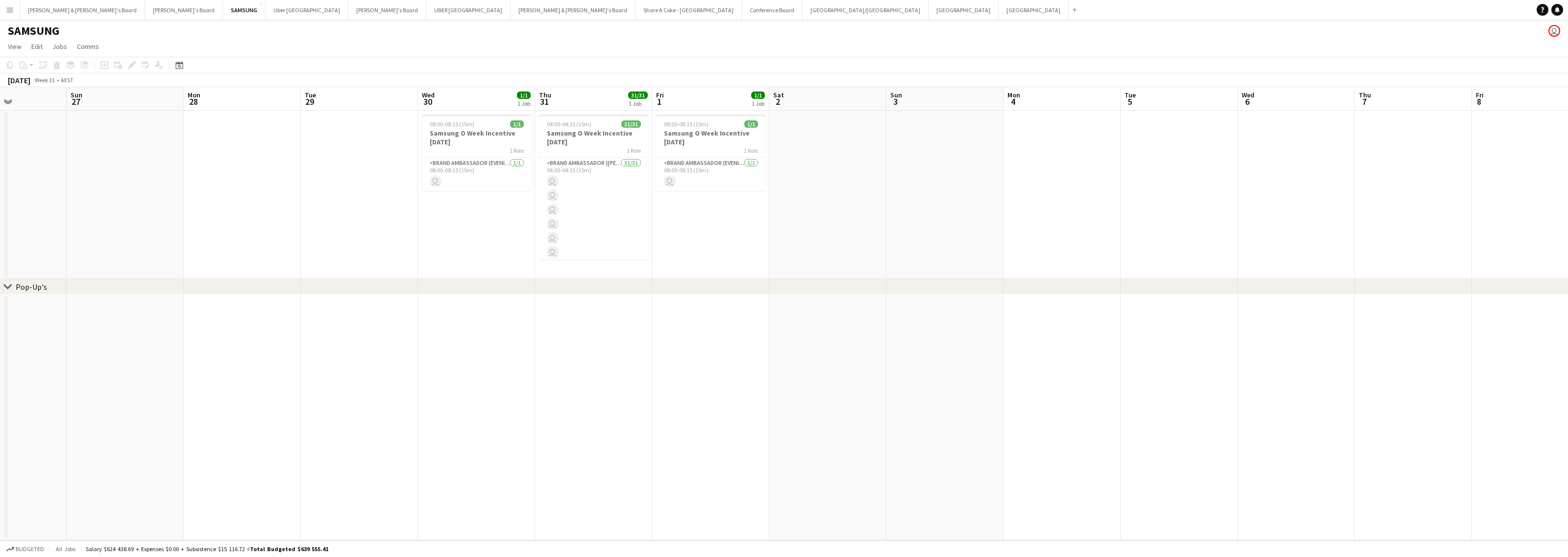
drag, startPoint x: 483, startPoint y: 420, endPoint x: 1121, endPoint y: 302, distance: 648.8
click at [1084, 309] on app-calendar-viewport "Fri 25 Sat 26 Sun 27 Mon 28 Tue 29 Wed 30 1/1 1 Job Thu 31 31/31 1 Job Fri 1 1/…" at bounding box center [784, 313] width 1568 height 453
drag, startPoint x: 353, startPoint y: 463, endPoint x: 1377, endPoint y: 328, distance: 1032.9
click at [1373, 329] on app-calendar-viewport "Sat 12 Sun 13 Mon 14 Tue 15 Wed 16 Thu 17 Fri 18 Sat 19 Sun 20 Mon 21 Tue 22 We…" at bounding box center [784, 313] width 1568 height 453
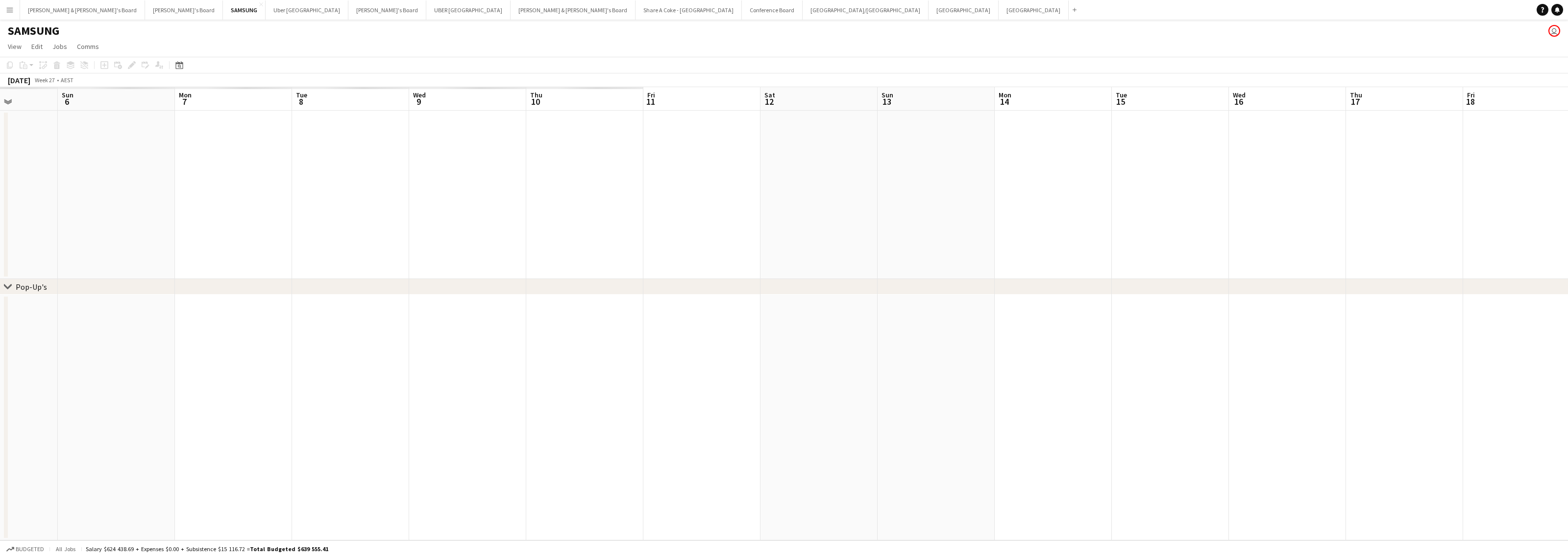
drag, startPoint x: 506, startPoint y: 478, endPoint x: 1317, endPoint y: 362, distance: 819.3
click at [1317, 362] on app-calendar-viewport "Fri 4 Sat 5 Sun 6 Mon 7 Tue 8 Wed 9 Thu 10 Fri 11 Sat 12 Sun 13 Mon 14 Tue 15 W…" at bounding box center [784, 313] width 1568 height 453
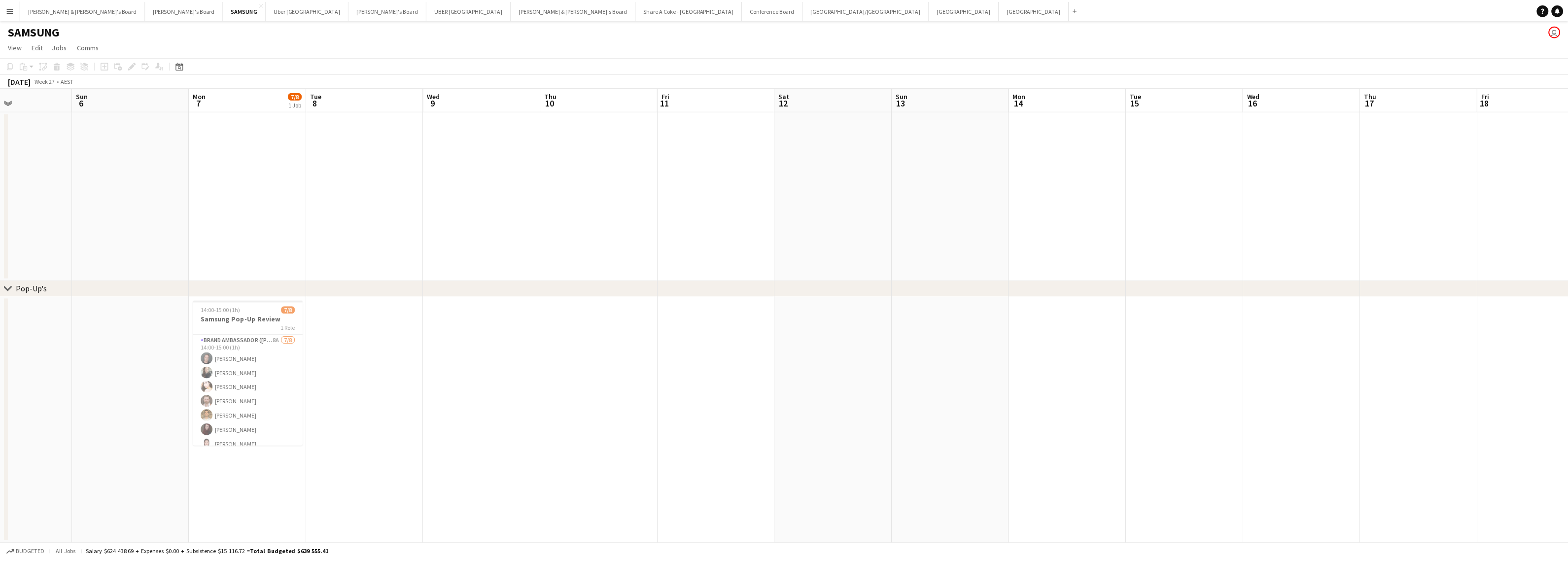
scroll to position [0, 224]
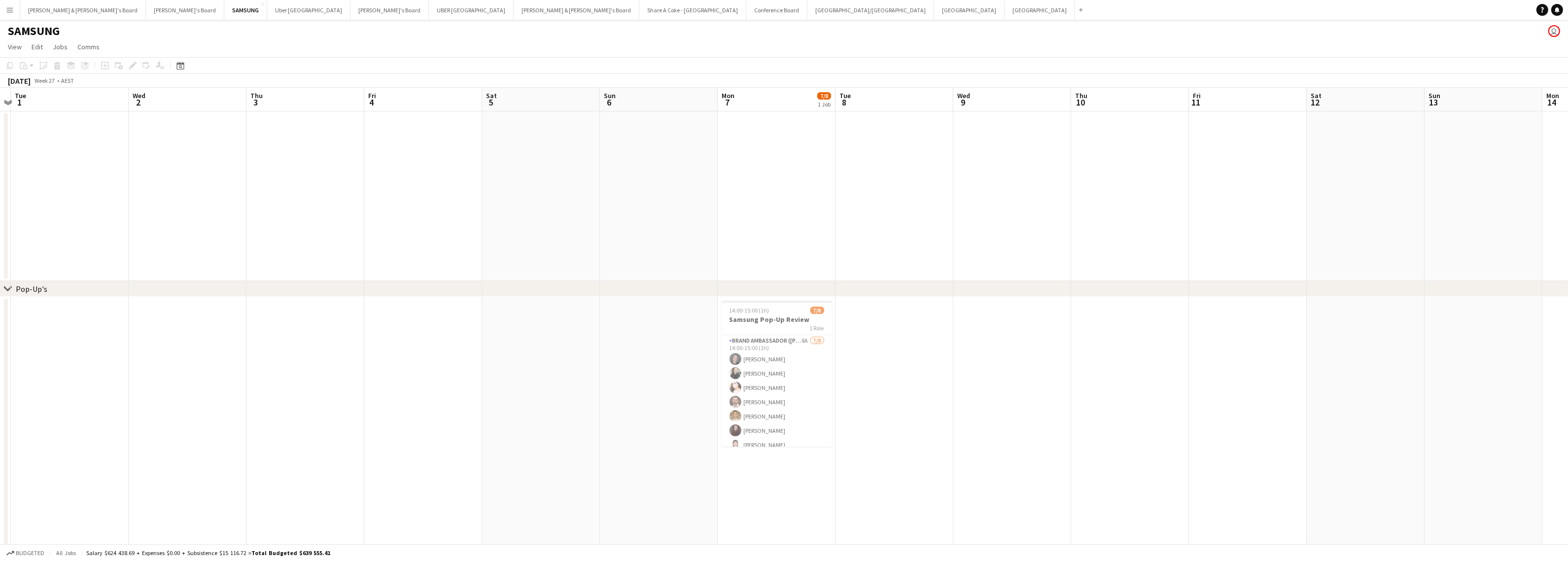
drag, startPoint x: 446, startPoint y: 482, endPoint x: 1094, endPoint y: 421, distance: 650.9
click at [1094, 421] on app-calendar-viewport "Sun 29 15/15 3 Jobs Mon 30 Tue 1 Wed 2 Thu 3 Fri 4 Sat 5 Sun 6 Mon 7 7/8 1 Job …" at bounding box center [784, 427] width 1568 height 678
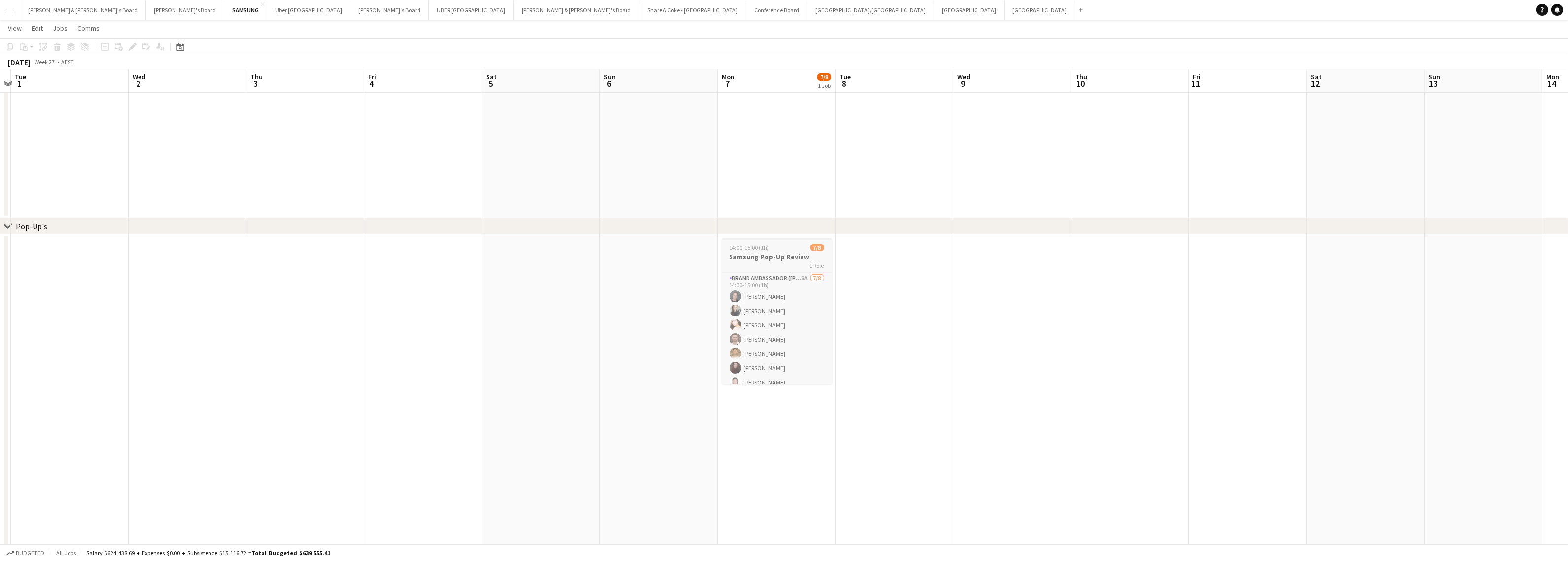
click at [770, 255] on h3 "Samsung Pop-Up Review" at bounding box center [777, 256] width 111 height 9
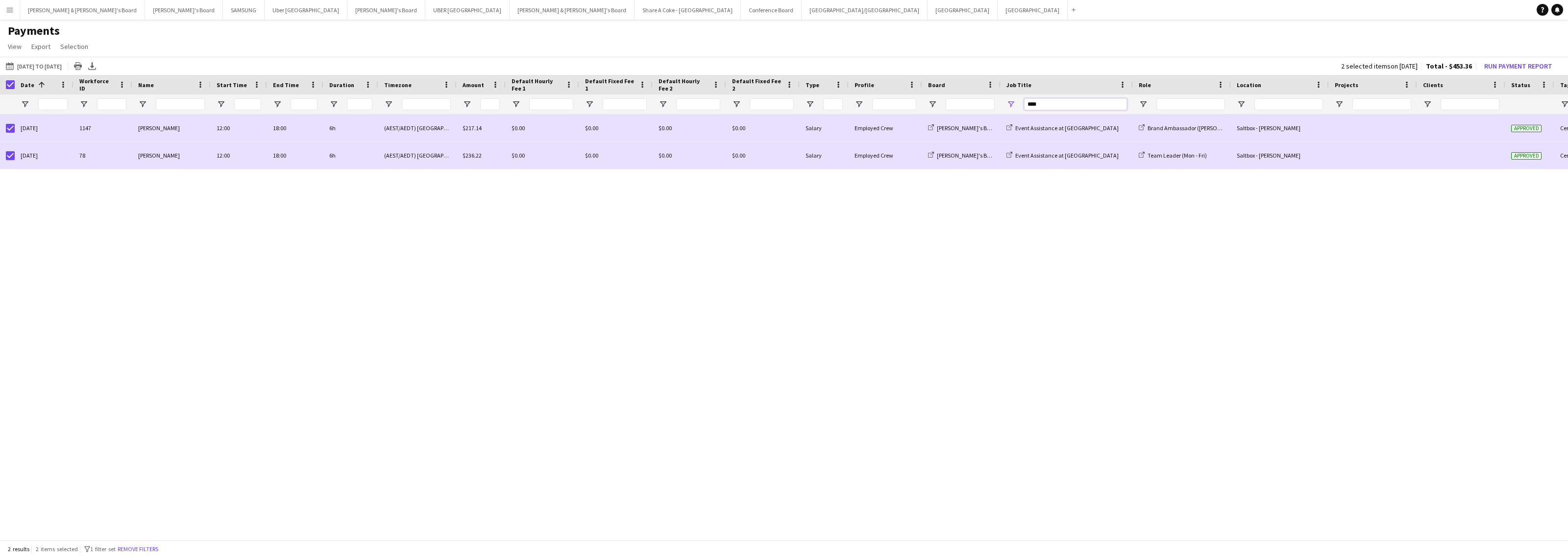
drag, startPoint x: 1059, startPoint y: 100, endPoint x: 1019, endPoint y: 100, distance: 40.0
click at [1019, 100] on div "****" at bounding box center [1066, 104] width 132 height 20
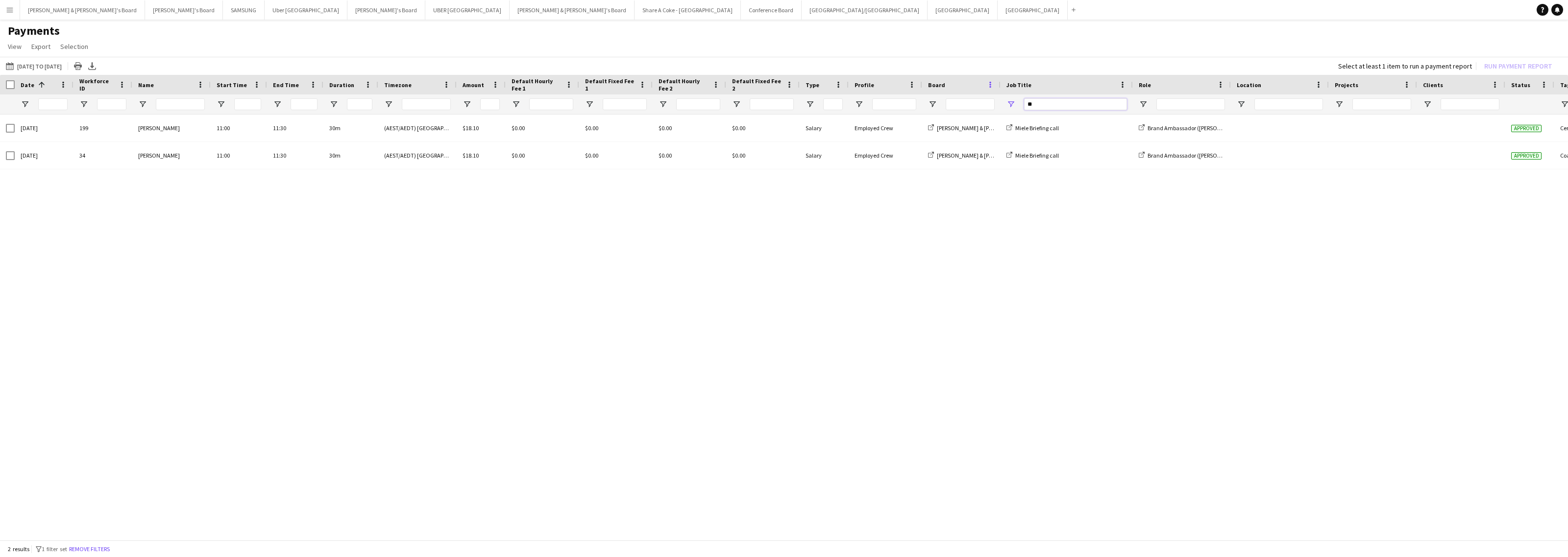
type input "*"
drag, startPoint x: 1049, startPoint y: 100, endPoint x: 1008, endPoint y: 104, distance: 41.2
click at [1008, 104] on div "***" at bounding box center [1066, 104] width 132 height 20
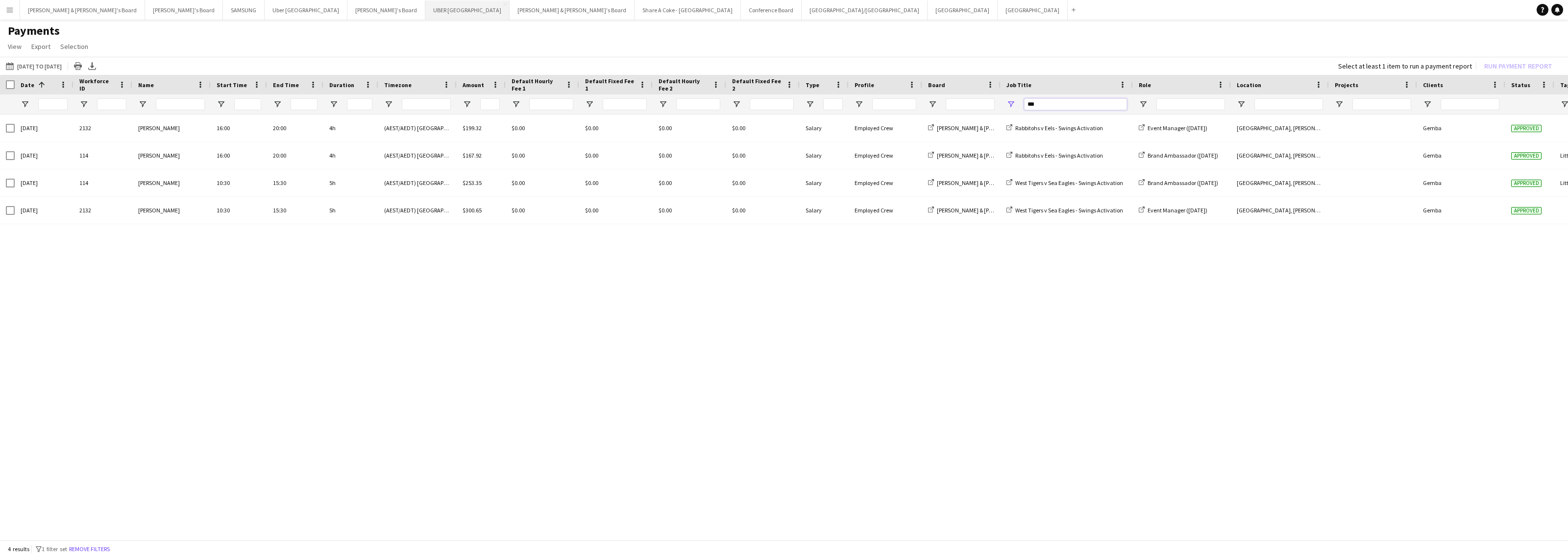
type input "***"
drag, startPoint x: 1132, startPoint y: 84, endPoint x: 1147, endPoint y: 81, distance: 15.3
click at [1147, 81] on div at bounding box center [1147, 84] width 4 height 20
